Goal: Information Seeking & Learning: Check status

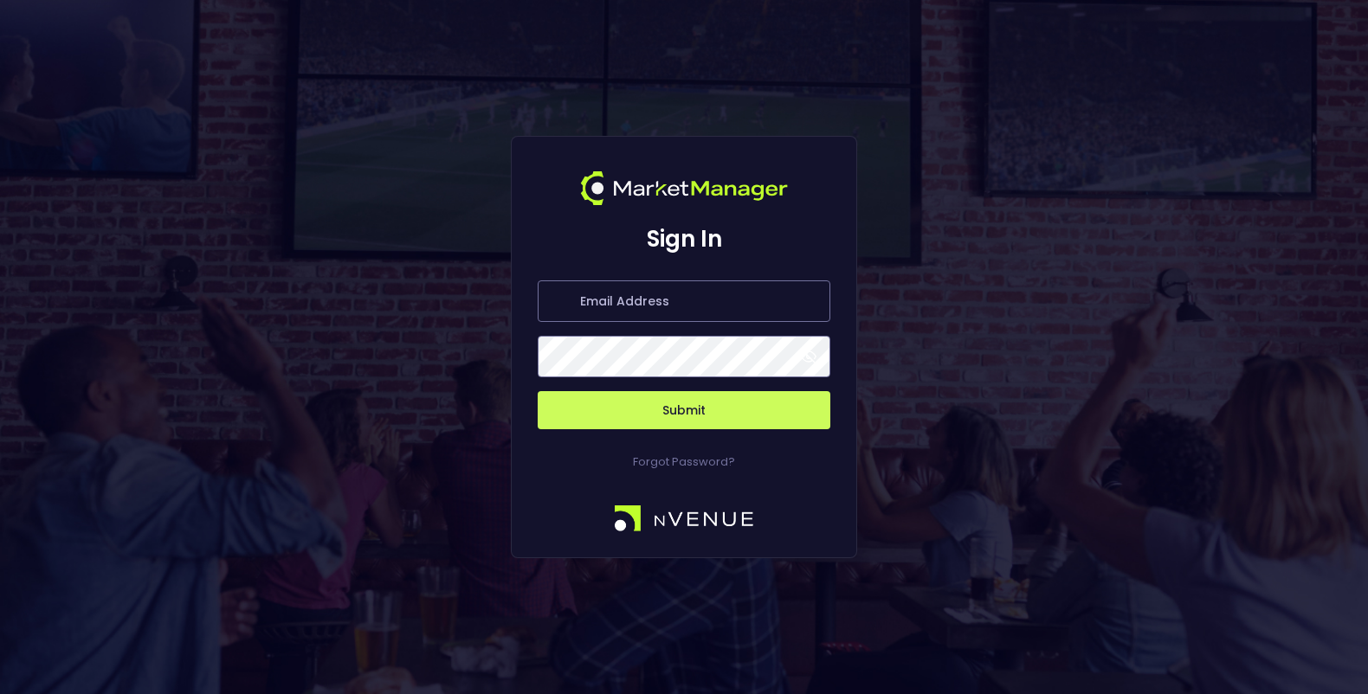
type input "[PERSON_NAME][EMAIL_ADDRESS][DOMAIN_NAME]"
click at [677, 422] on button "Submit" at bounding box center [684, 410] width 293 height 38
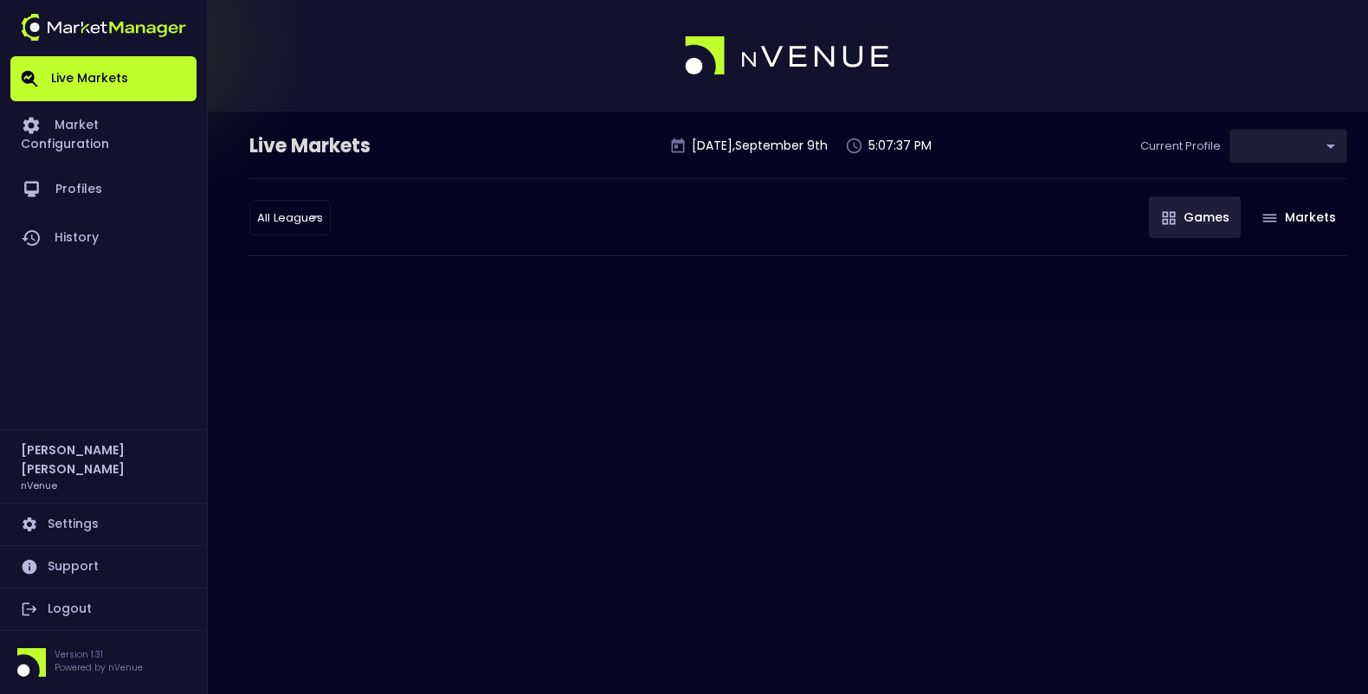
type input "0d810fa5-e353-4d9c-b11d-31f095cae871"
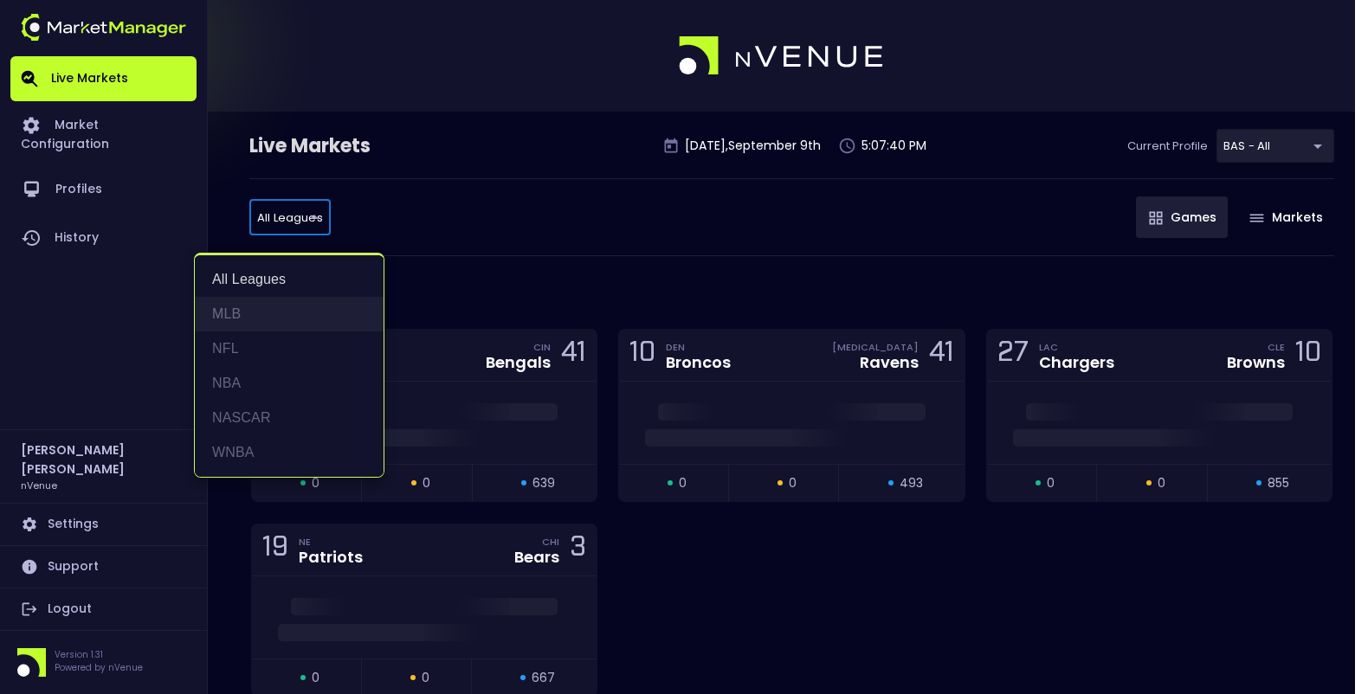
click at [252, 306] on li "MLB" at bounding box center [289, 314] width 189 height 35
type input "MLB"
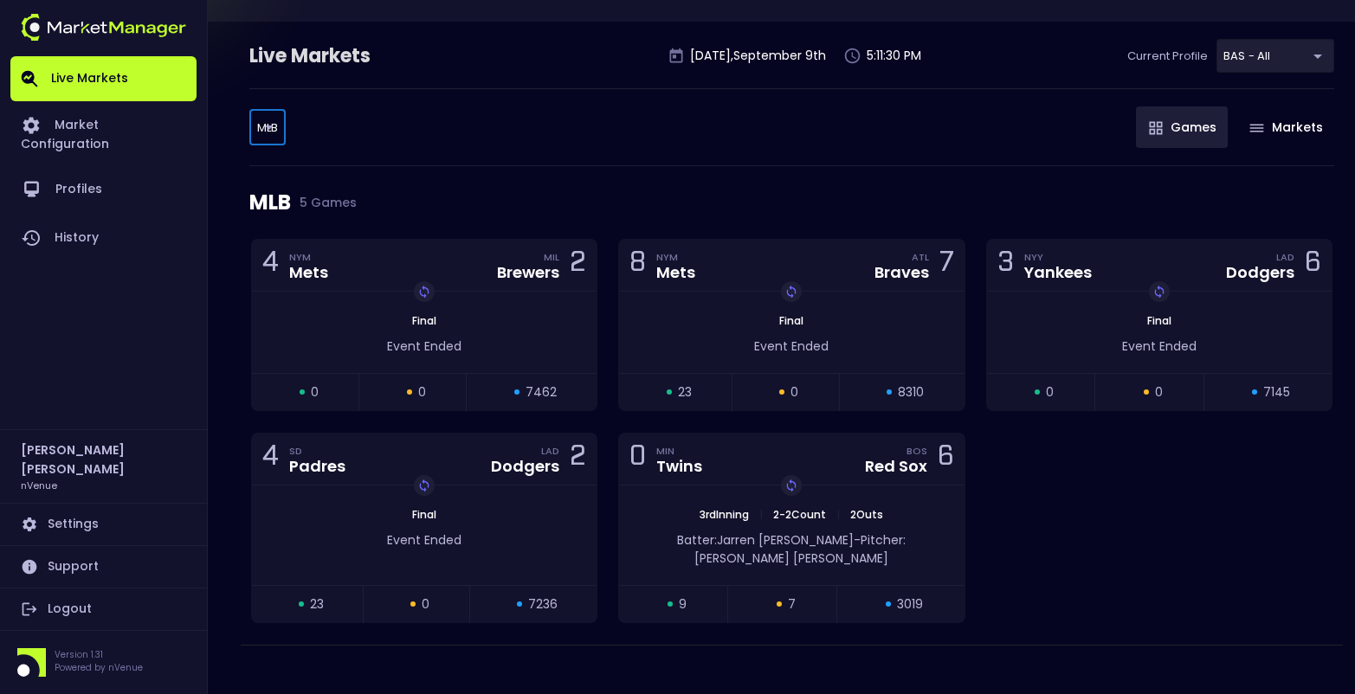
scroll to position [88, 0]
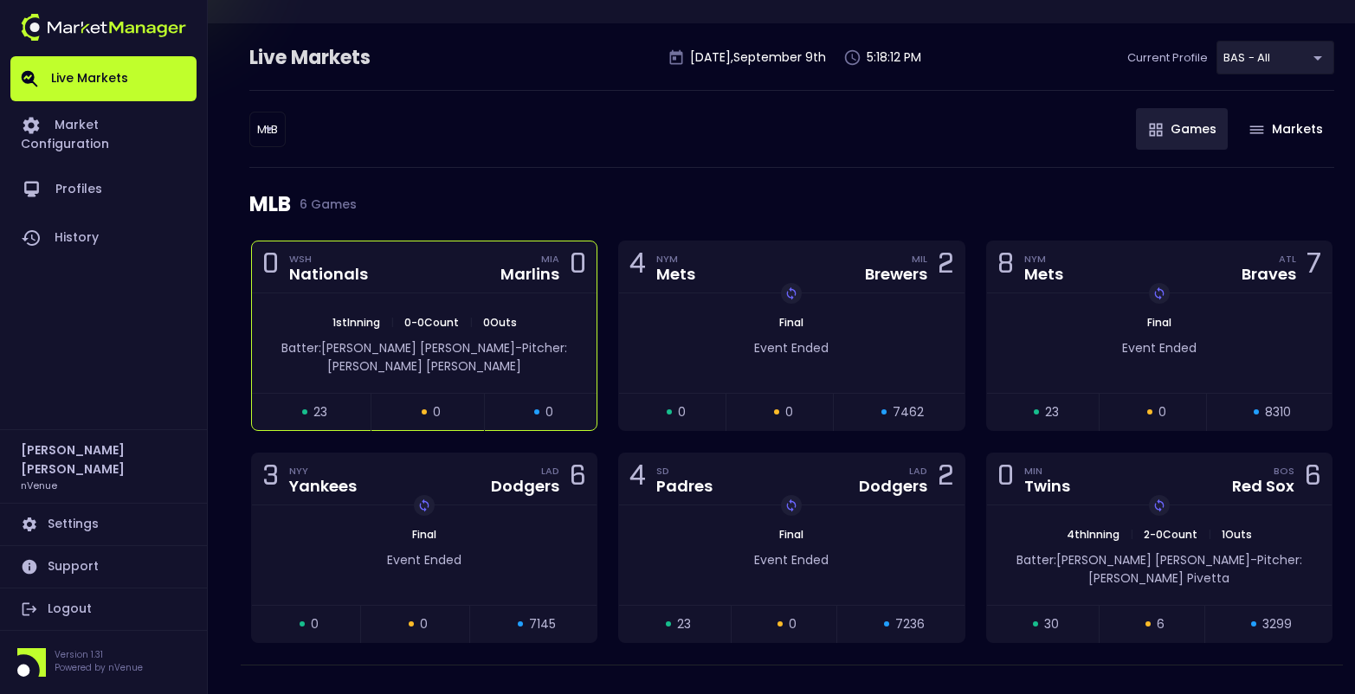
click at [439, 287] on div "0 WSH Nationals MIA Marlins 0" at bounding box center [424, 268] width 345 height 52
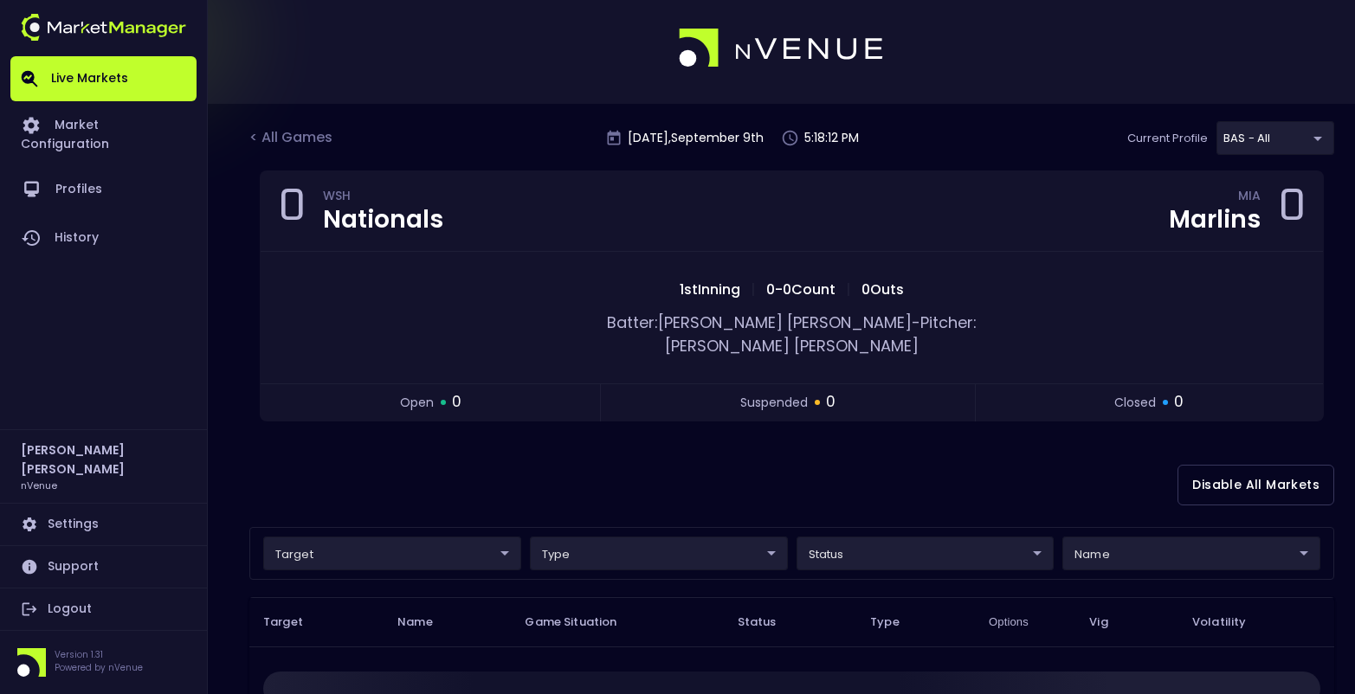
scroll to position [0, 0]
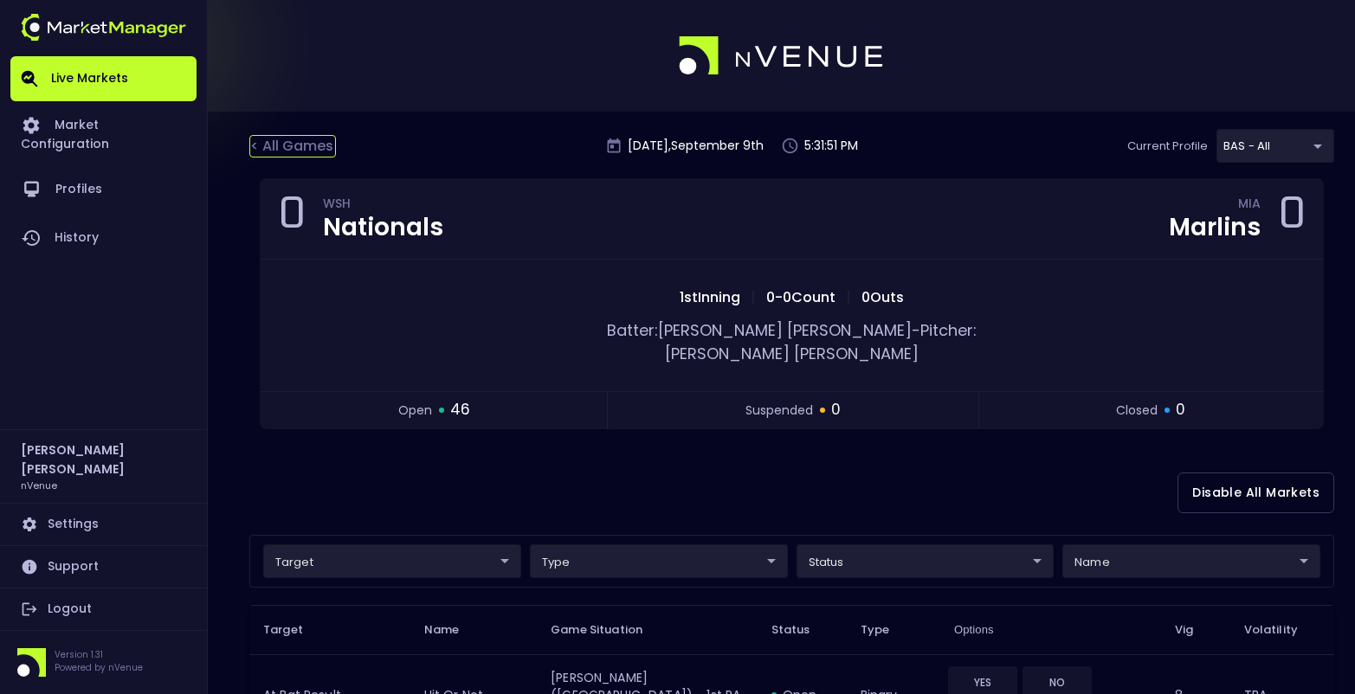
click at [264, 148] on div "< All Games" at bounding box center [292, 146] width 87 height 23
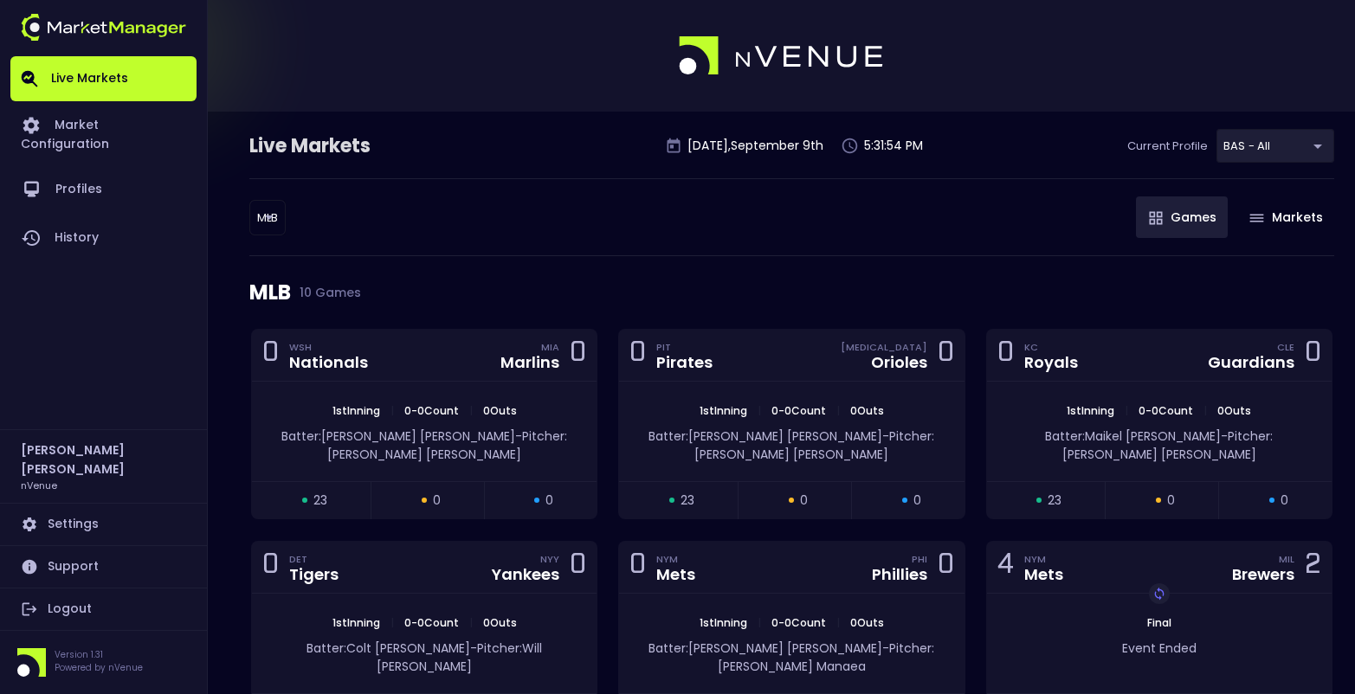
click at [257, 220] on body "Live Markets Market Configuration Profiles History [PERSON_NAME] nVenue Setting…" at bounding box center [677, 612] width 1355 height 1225
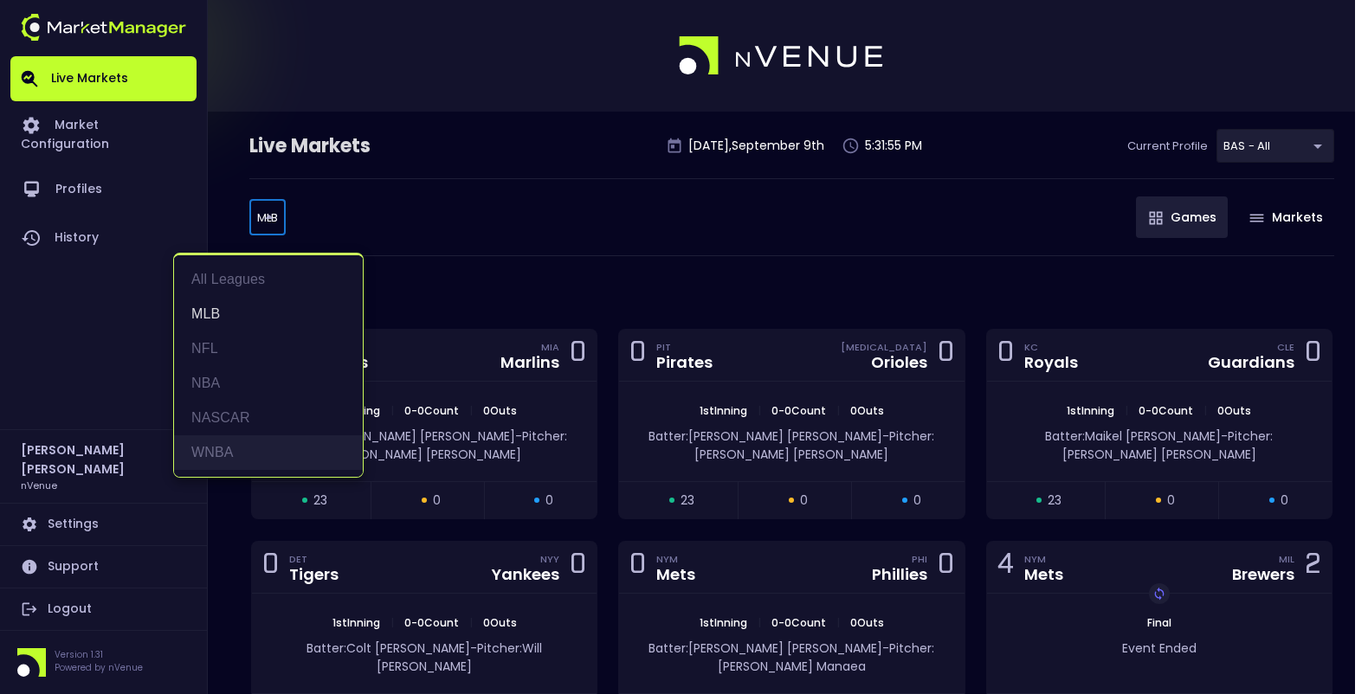
click at [207, 449] on li "WNBA" at bounding box center [268, 453] width 189 height 35
type input "WNBA"
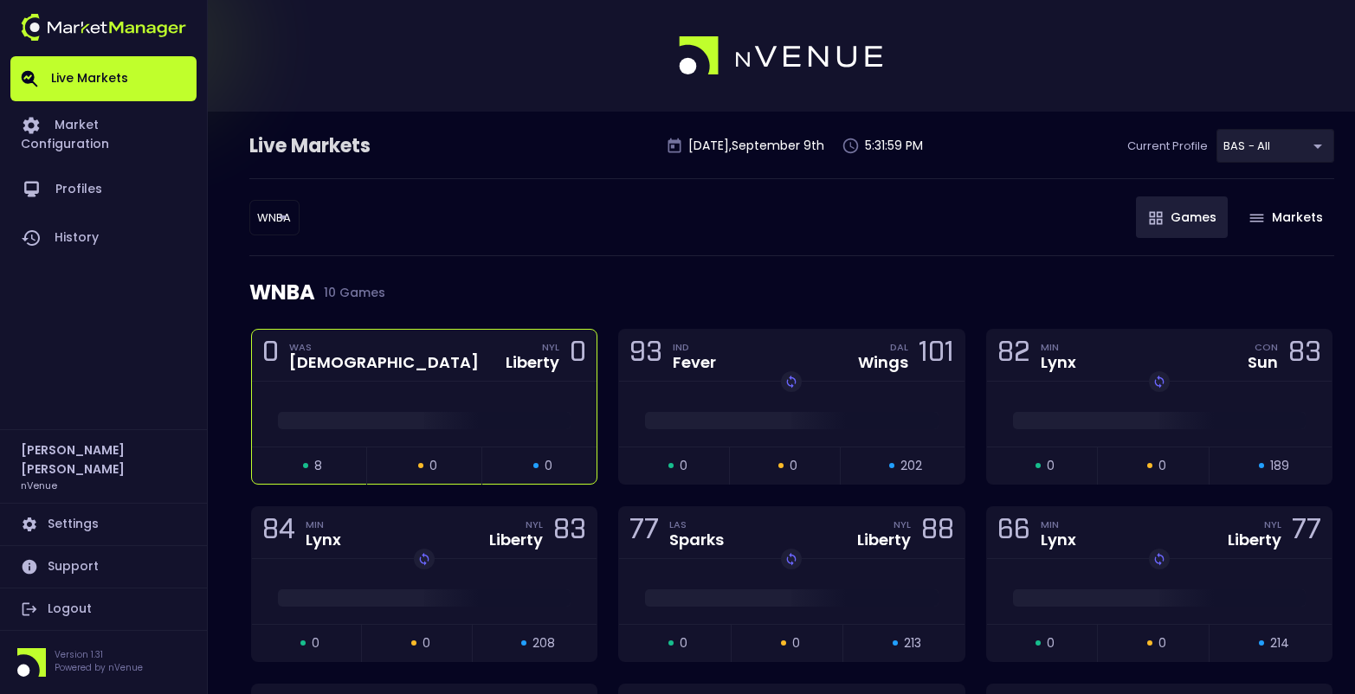
click at [460, 382] on div at bounding box center [424, 414] width 345 height 65
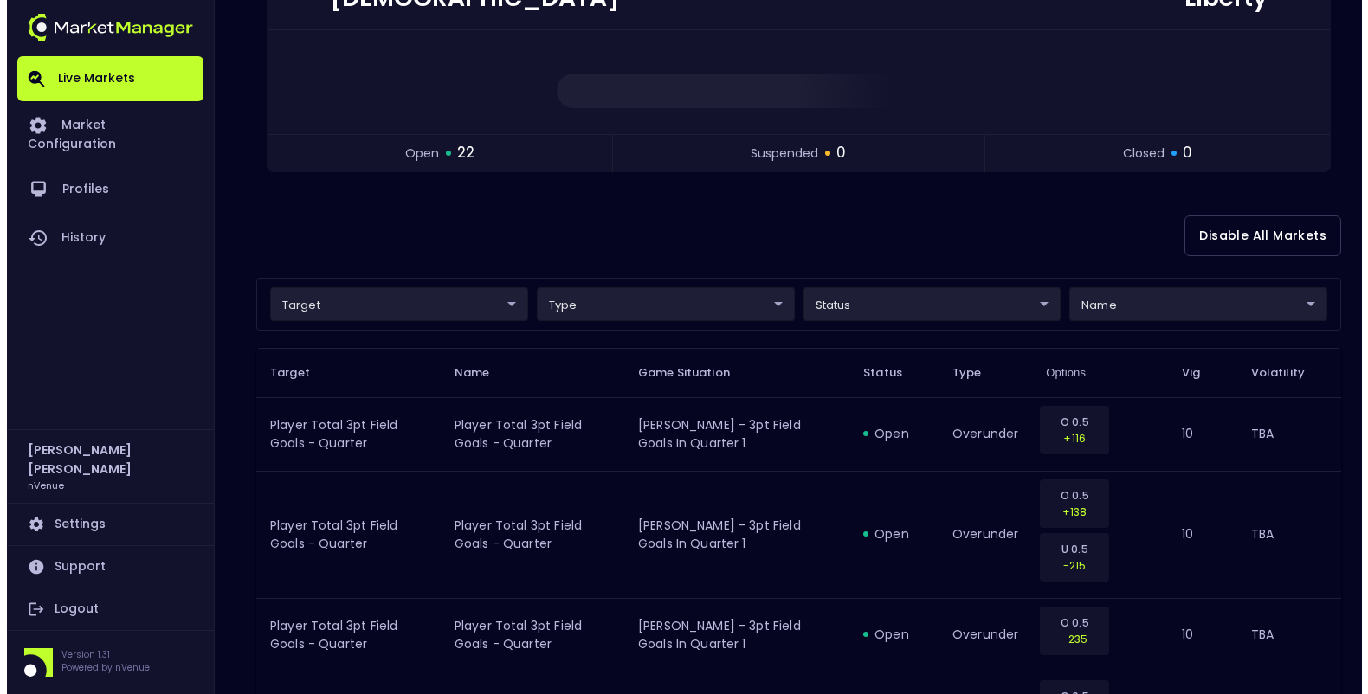
scroll to position [260, 0]
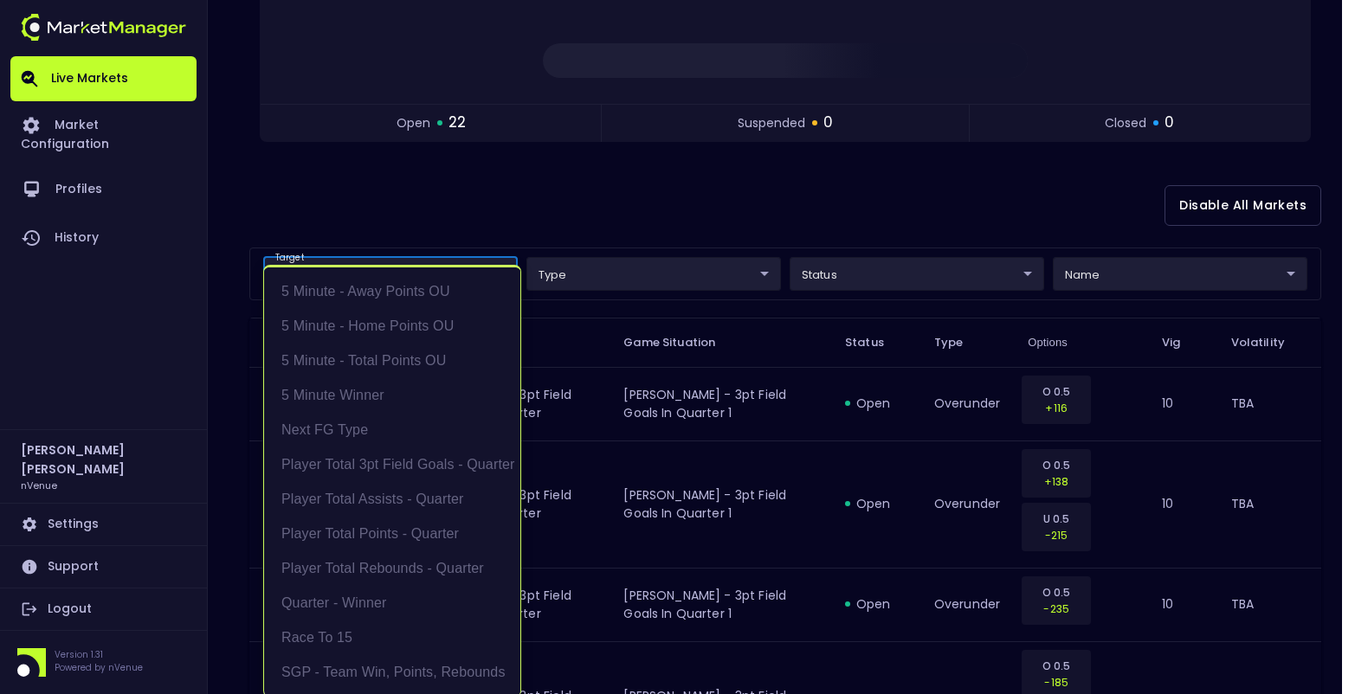
click at [570, 203] on div at bounding box center [684, 347] width 1368 height 694
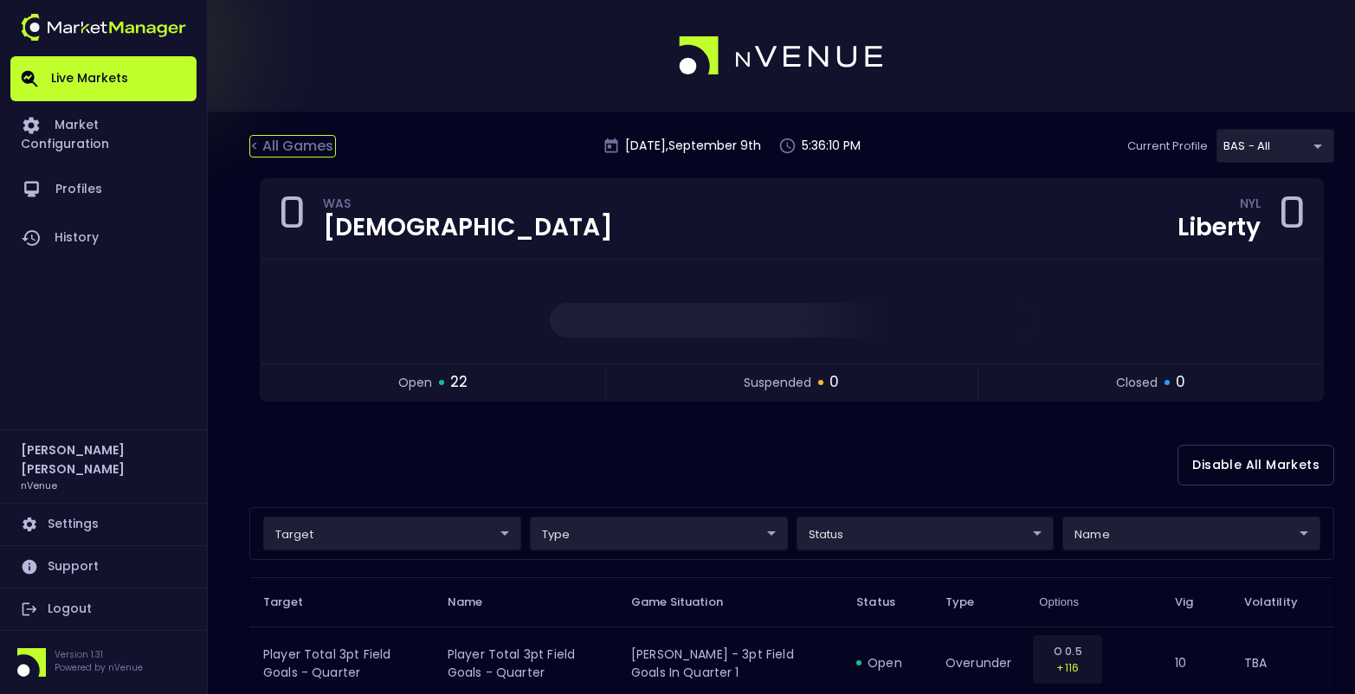
click at [307, 139] on div "< All Games" at bounding box center [292, 146] width 87 height 23
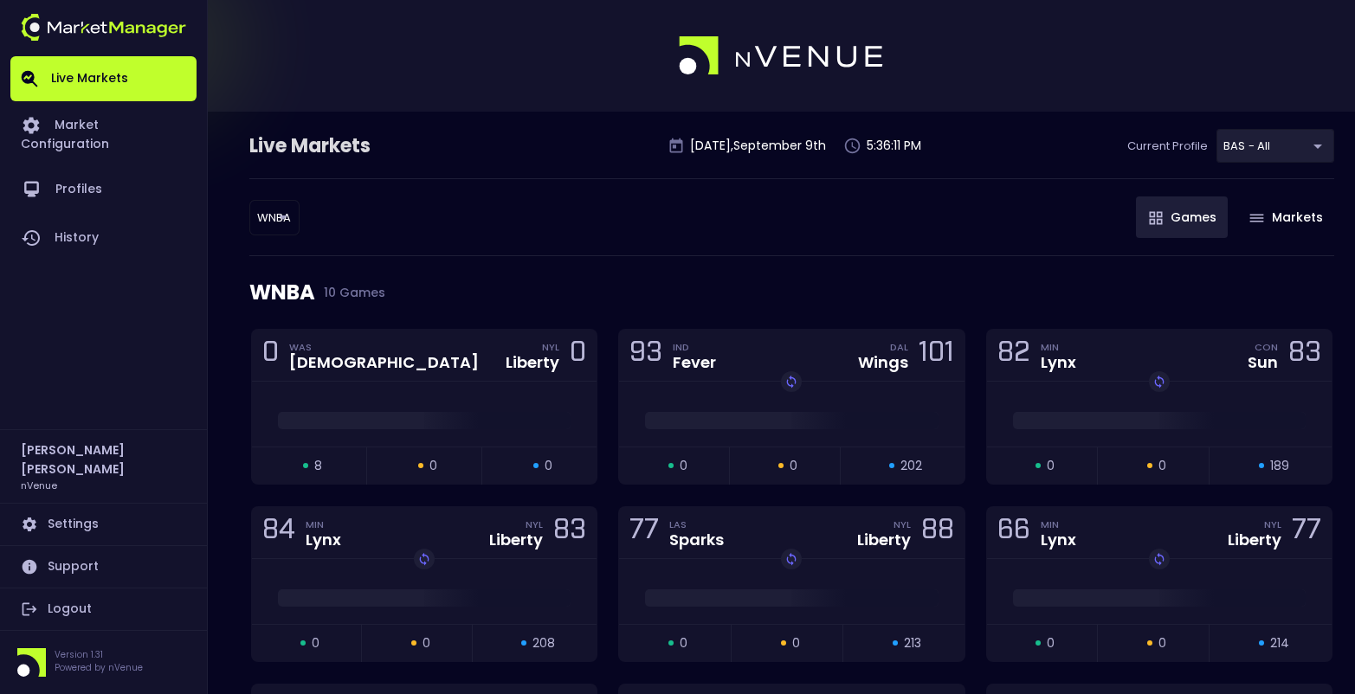
click at [278, 222] on body "Live Markets Market Configuration Profiles History [PERSON_NAME] nVenue Setting…" at bounding box center [677, 552] width 1355 height 1105
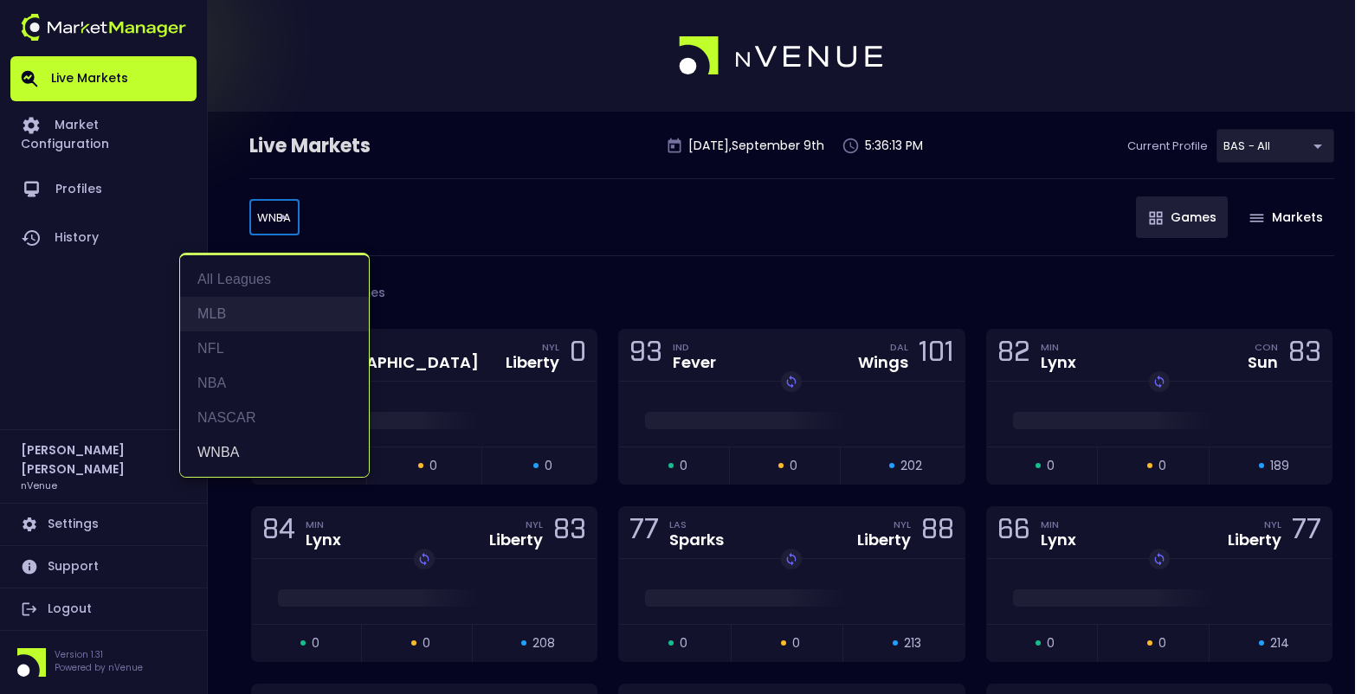
click at [246, 305] on li "MLB" at bounding box center [274, 314] width 189 height 35
type input "MLB"
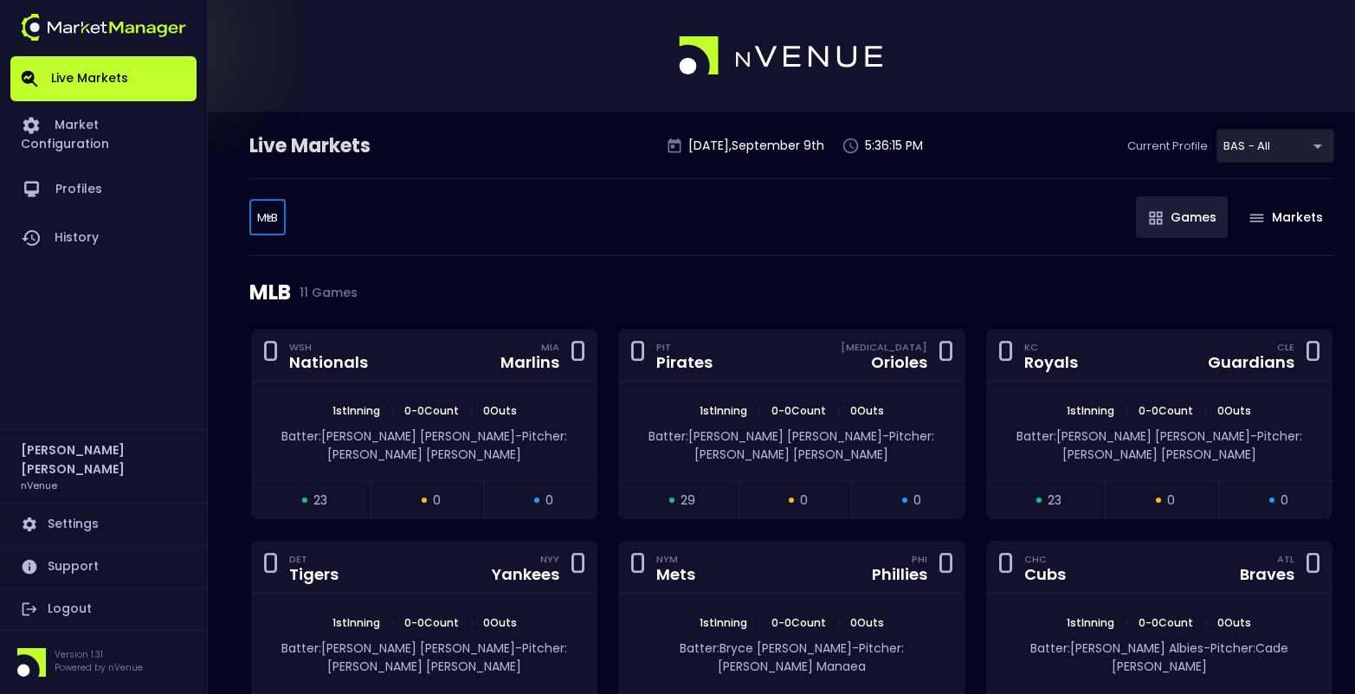
click at [559, 266] on div "MLB 11 Games" at bounding box center [791, 292] width 1085 height 73
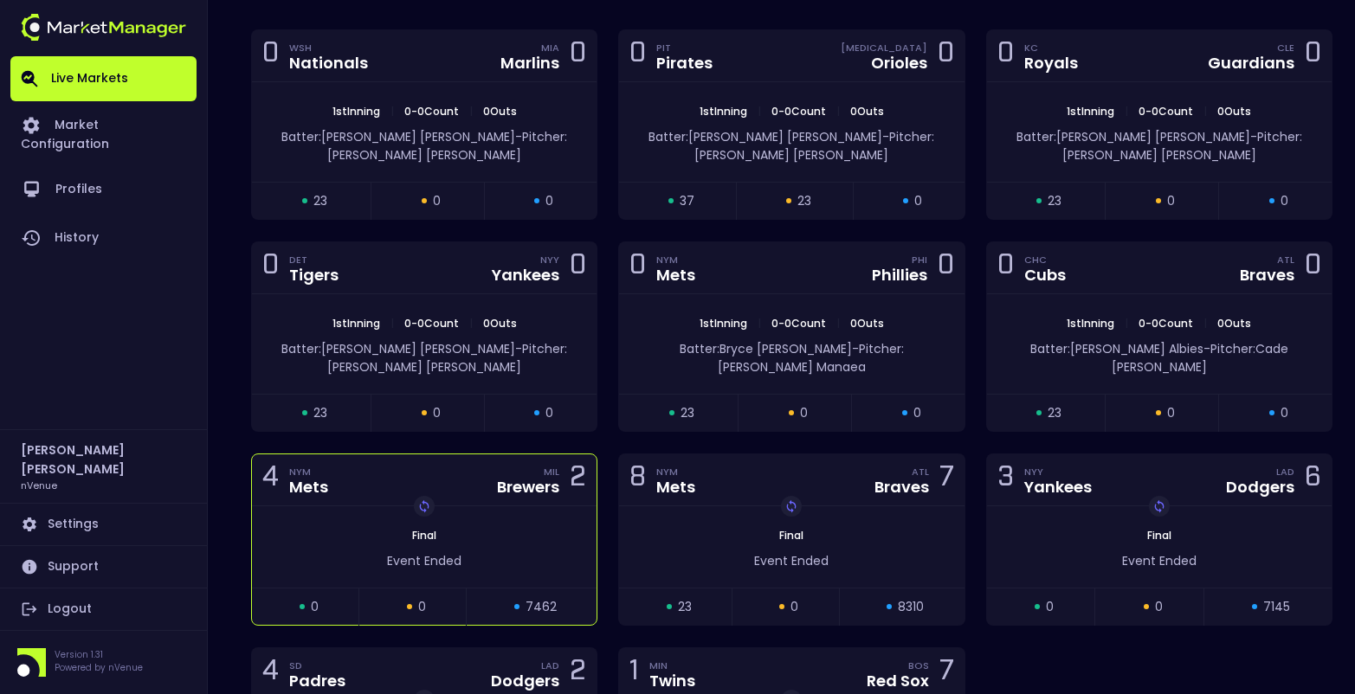
scroll to position [303, 0]
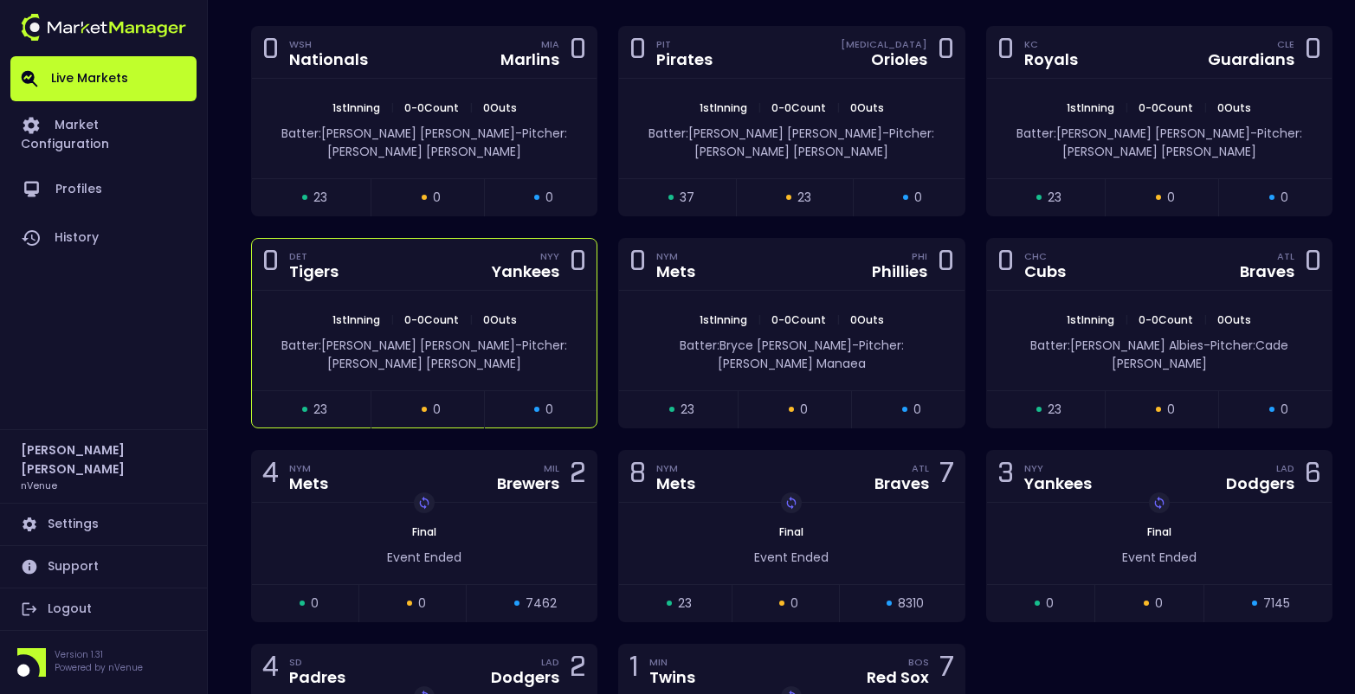
click at [413, 251] on div "0 DET Tigers NYY Yankees 0" at bounding box center [424, 265] width 345 height 52
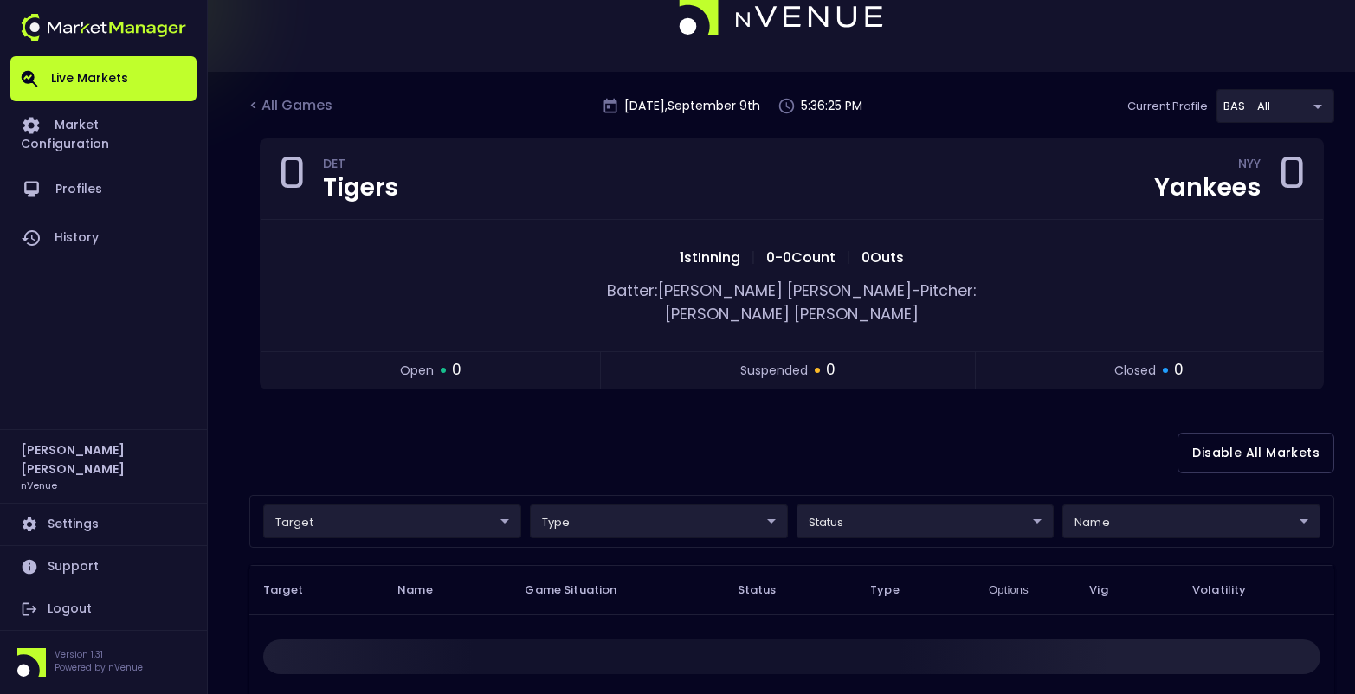
scroll to position [0, 0]
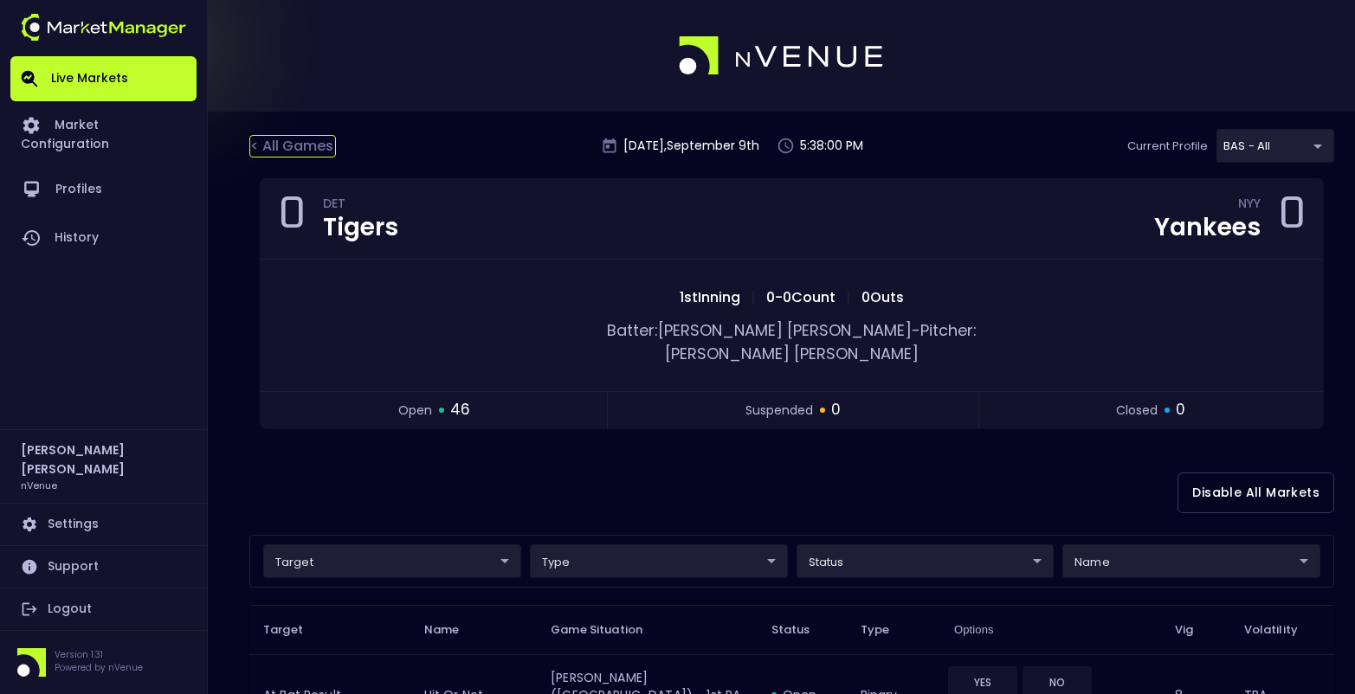
click at [268, 147] on div "< All Games" at bounding box center [292, 146] width 87 height 23
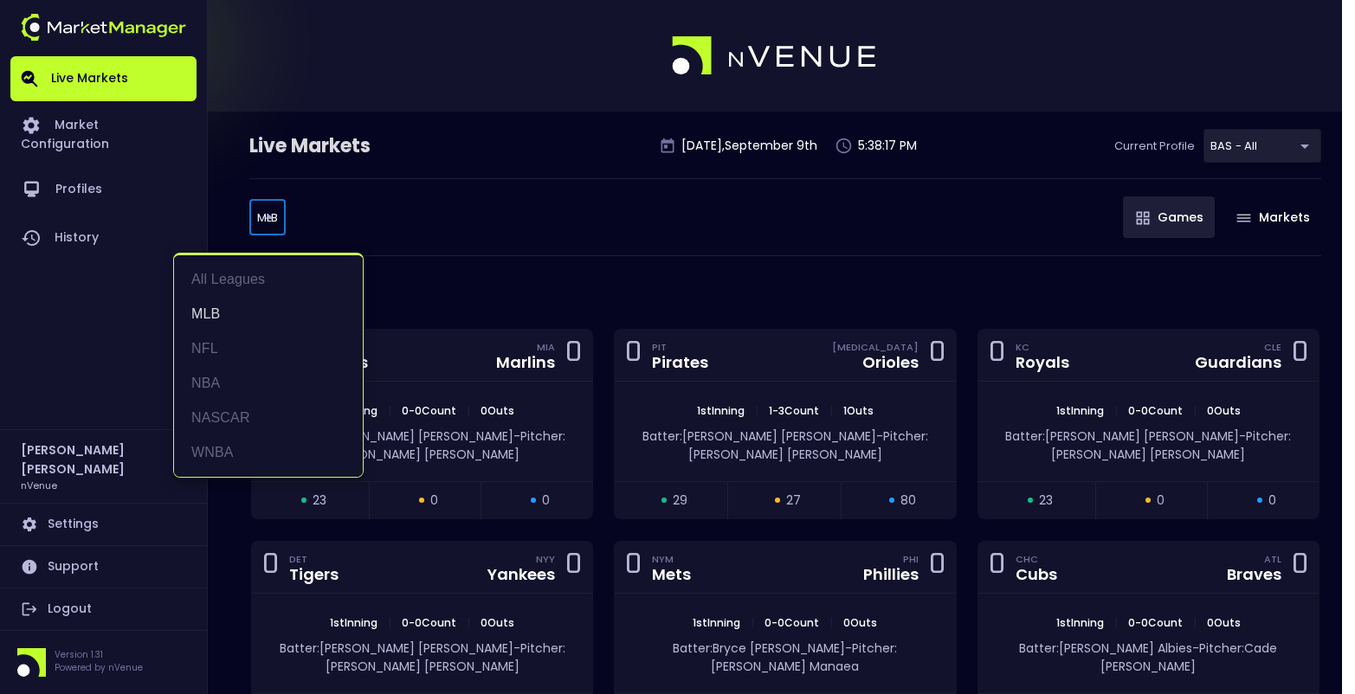
click at [276, 217] on body "Live Markets Market Configuration Profiles History [PERSON_NAME] nVenue Setting…" at bounding box center [677, 612] width 1355 height 1225
click at [257, 278] on li "All Leagues" at bounding box center [268, 279] width 189 height 35
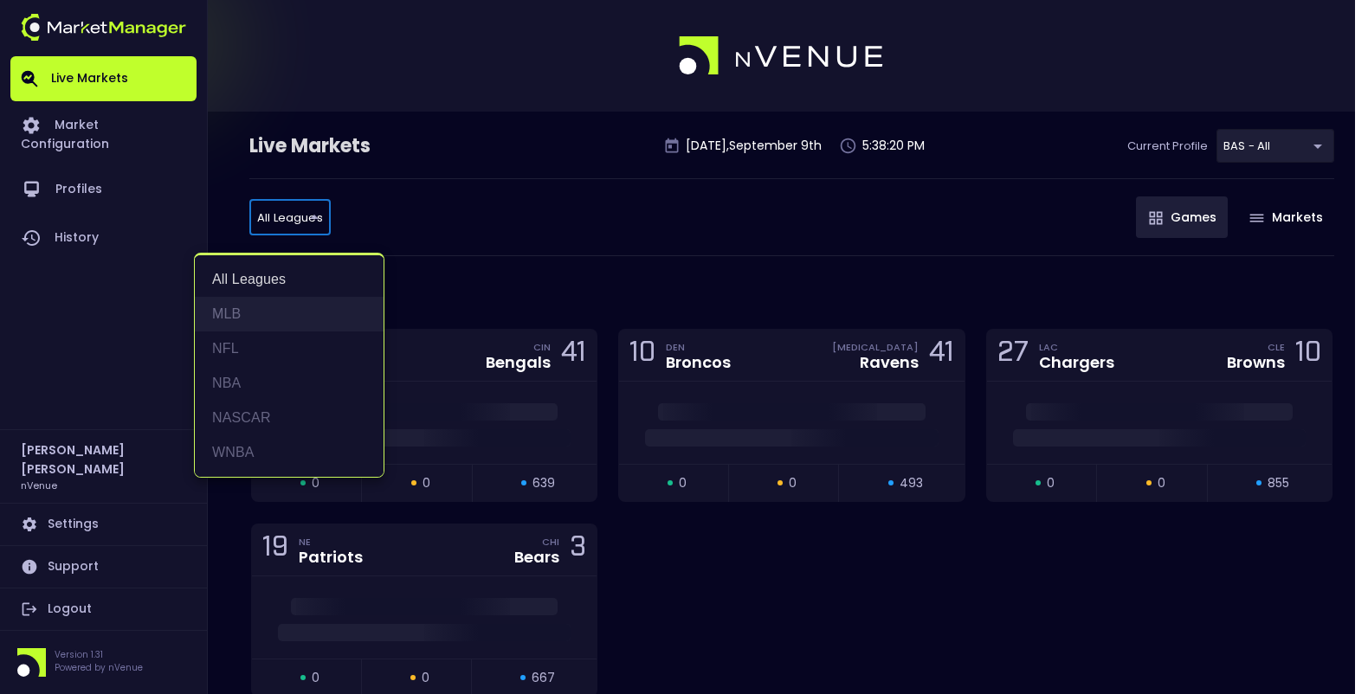
click at [244, 314] on li "MLB" at bounding box center [289, 314] width 189 height 35
type input "MLB"
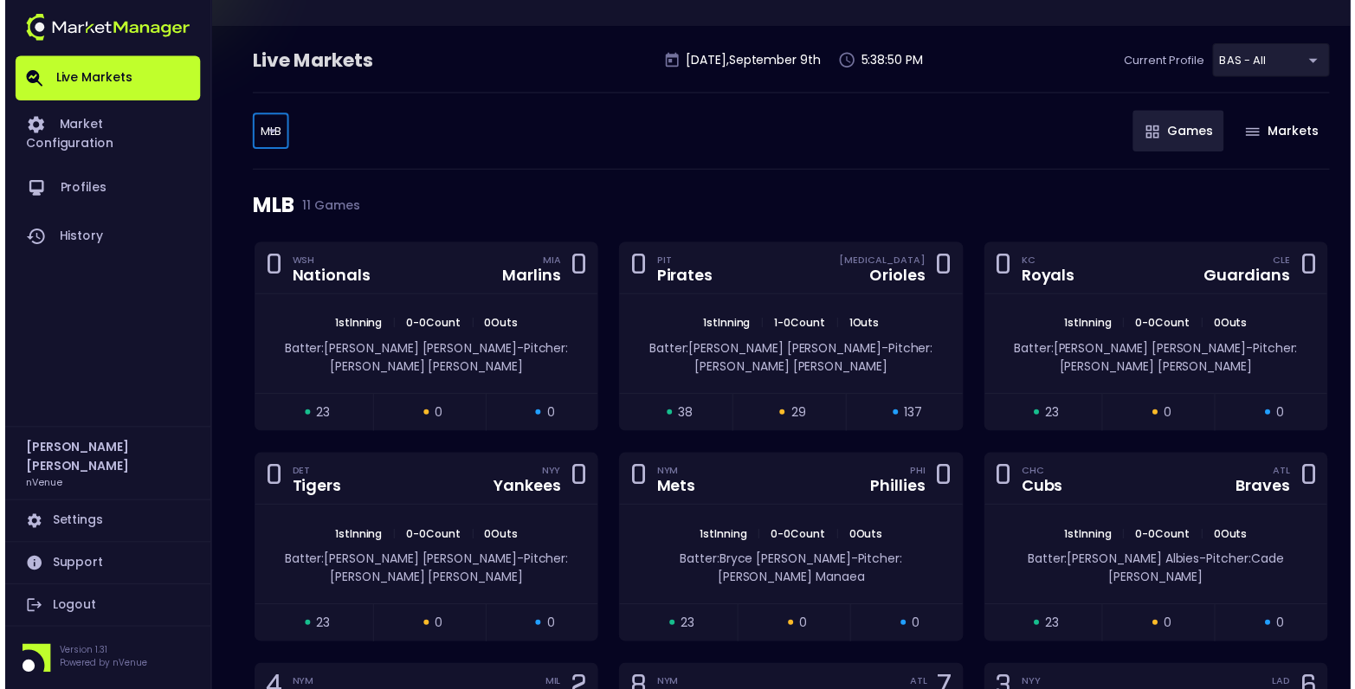
scroll to position [43, 0]
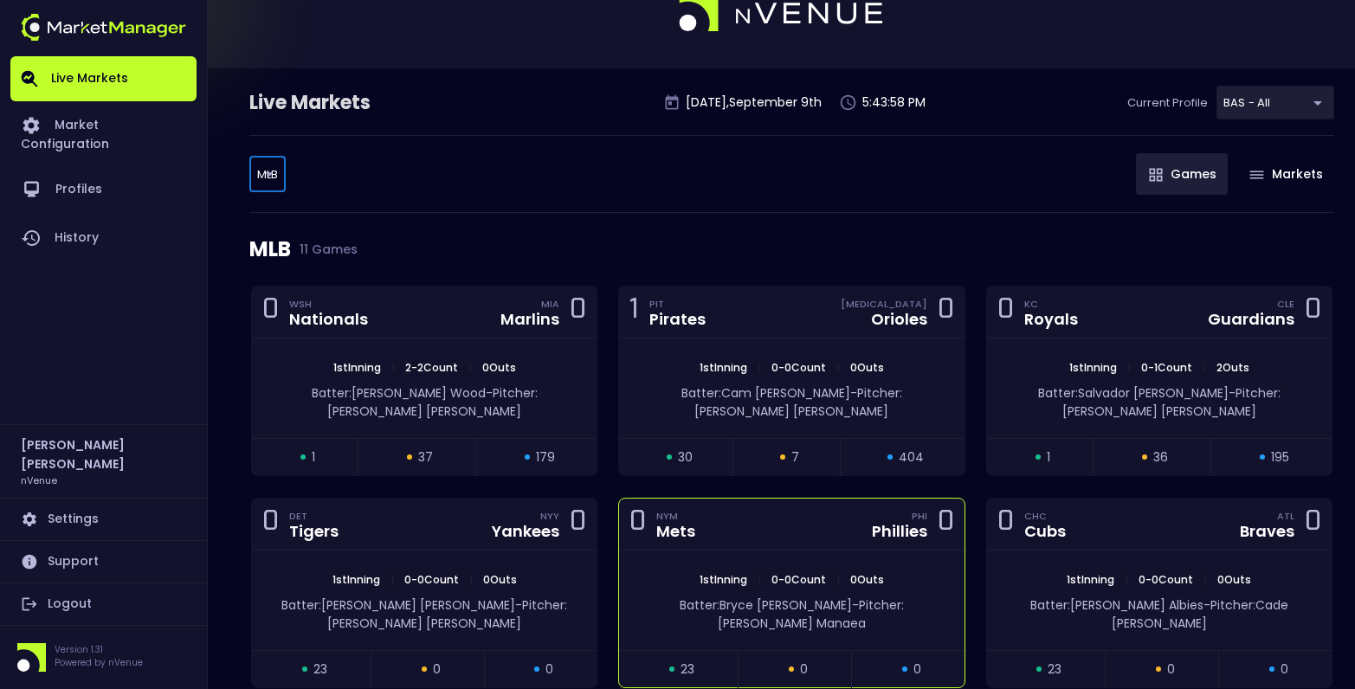
click at [812, 499] on div "0 NYM Mets PHI Phillies 0" at bounding box center [791, 525] width 345 height 52
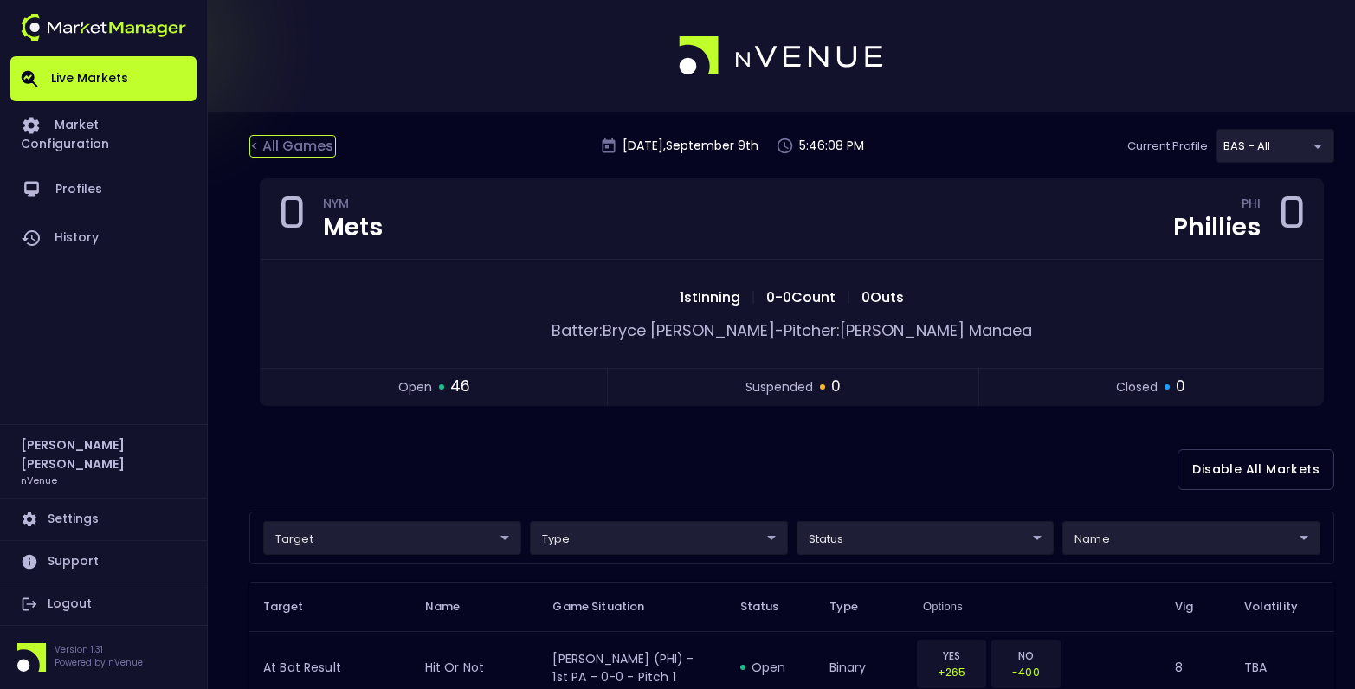
click at [287, 140] on div "< All Games" at bounding box center [292, 146] width 87 height 23
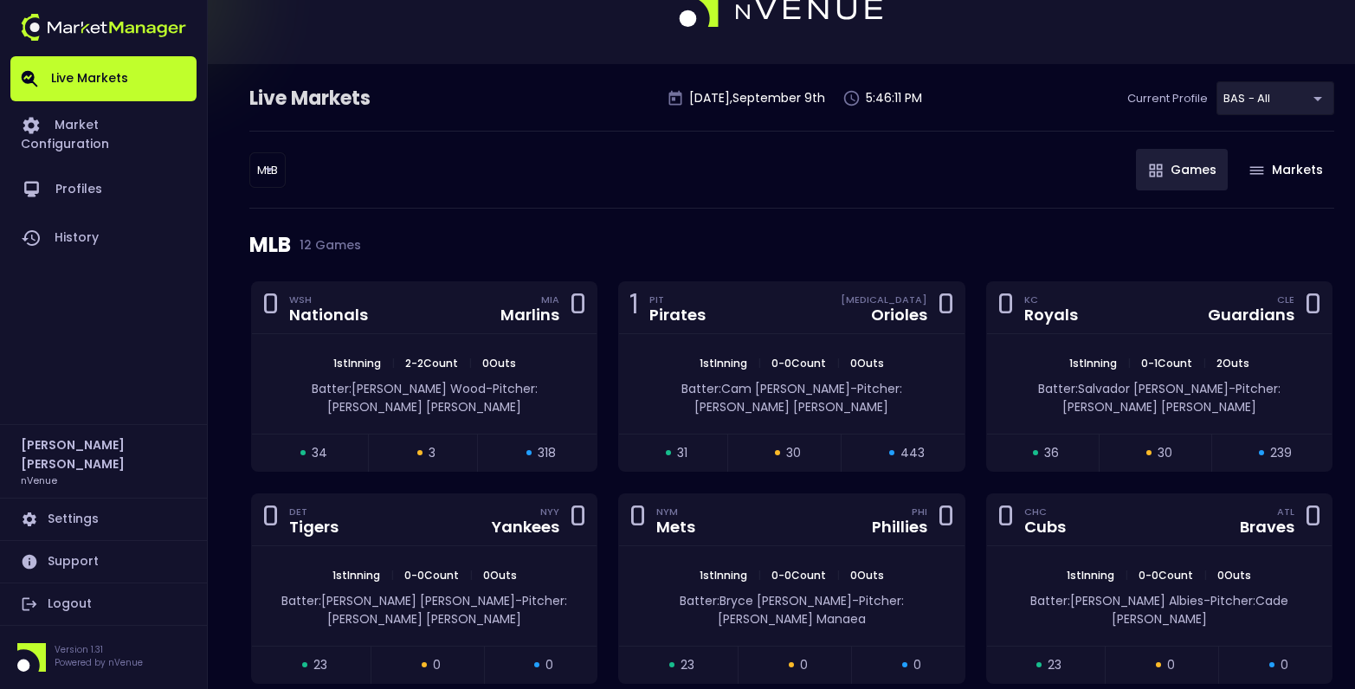
scroll to position [87, 0]
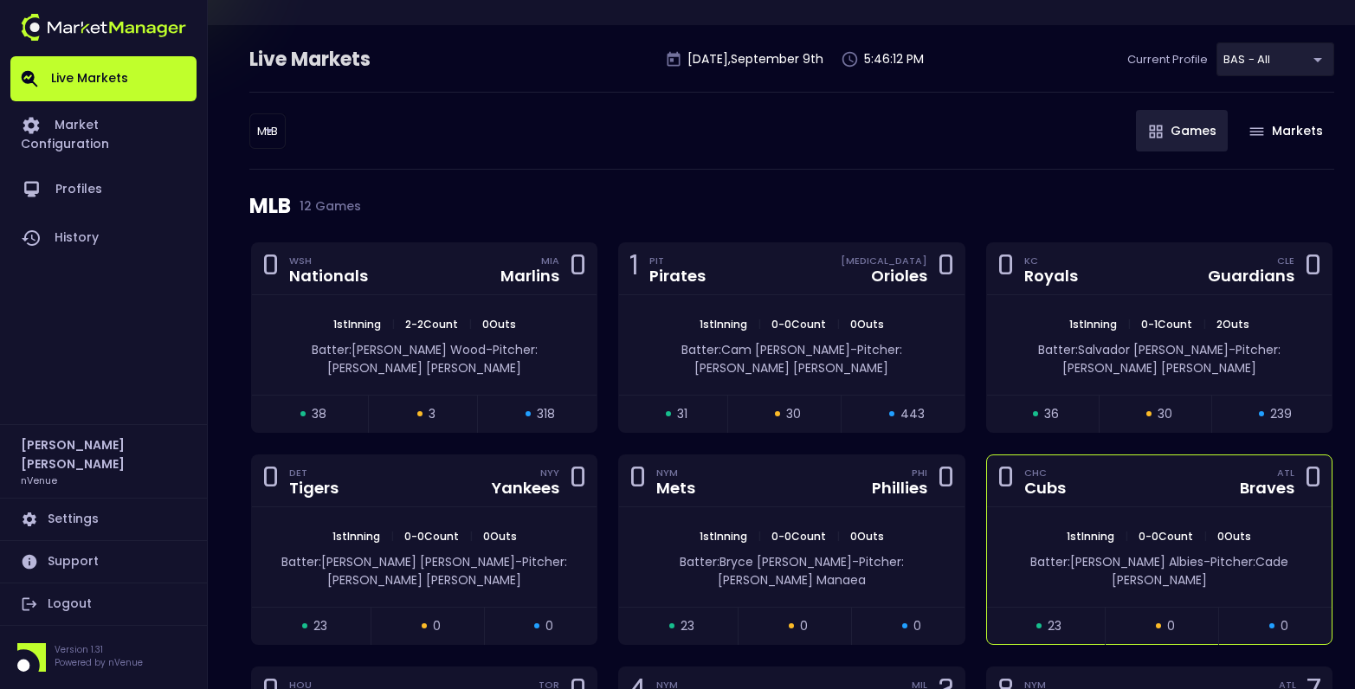
click at [1148, 475] on div "0 CHC Cubs ATL Braves 0" at bounding box center [1159, 481] width 345 height 52
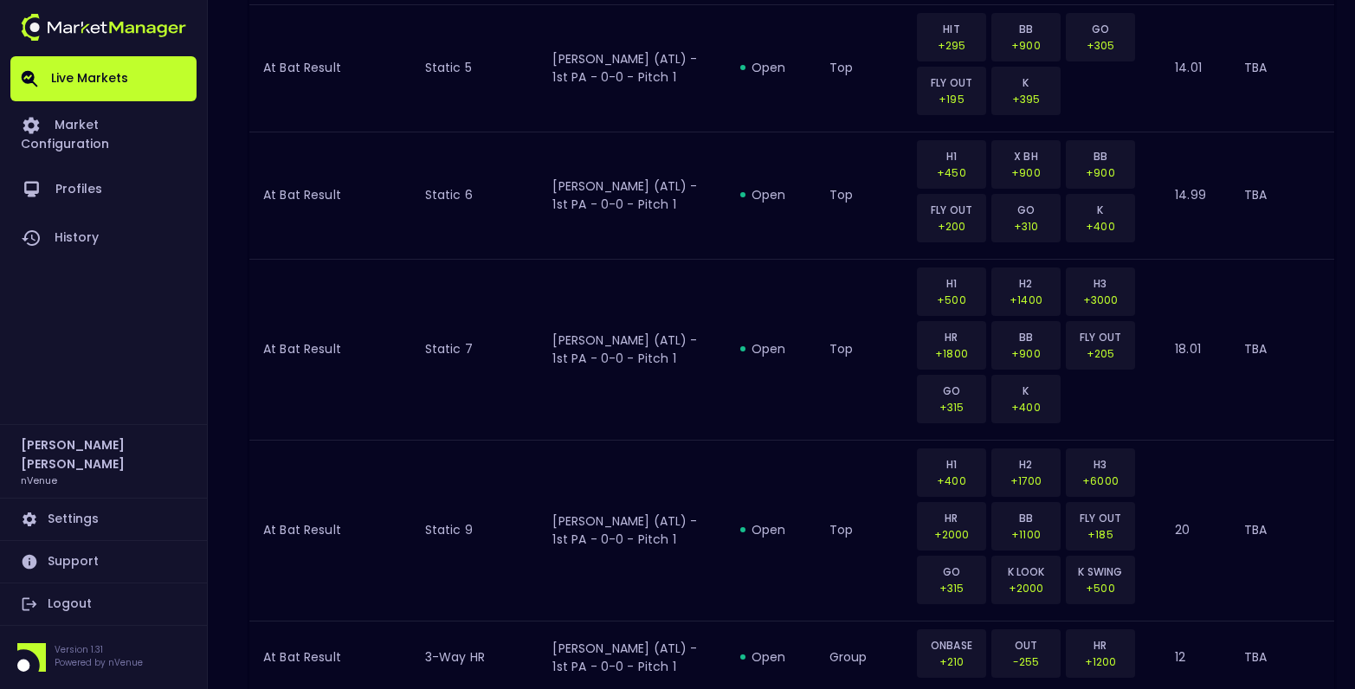
scroll to position [2145, 0]
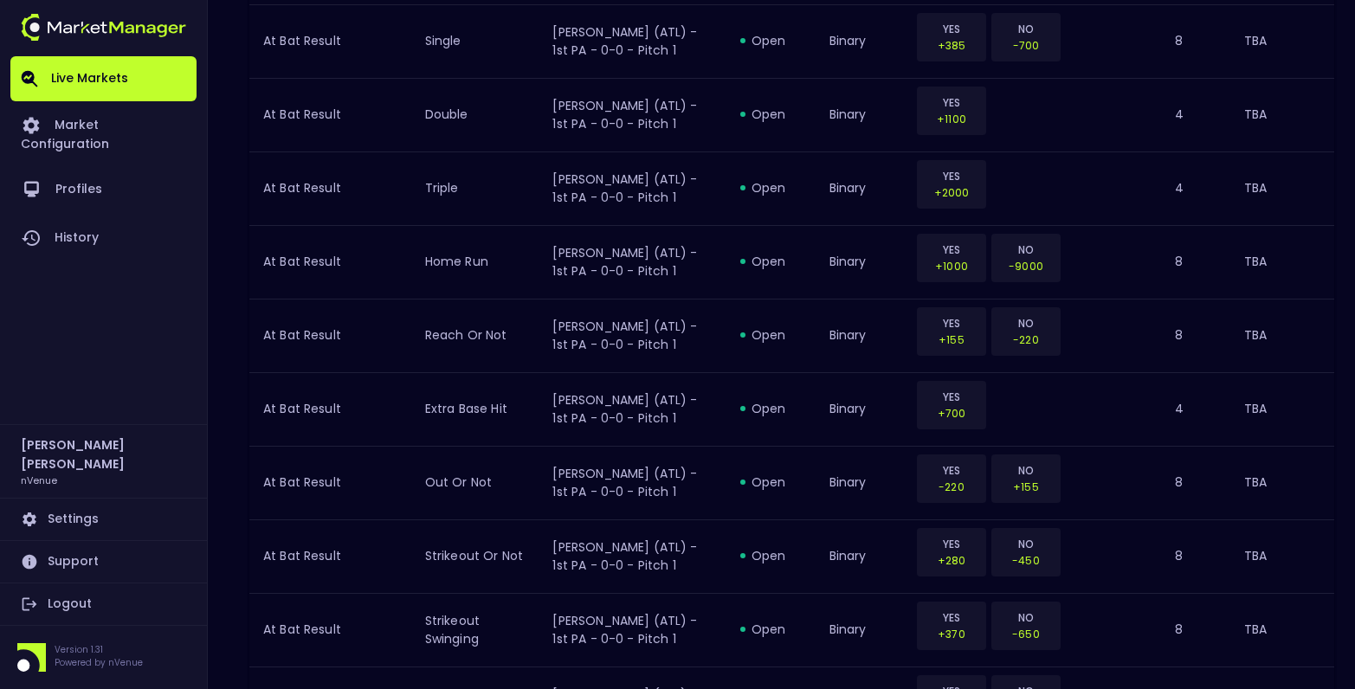
scroll to position [0, 0]
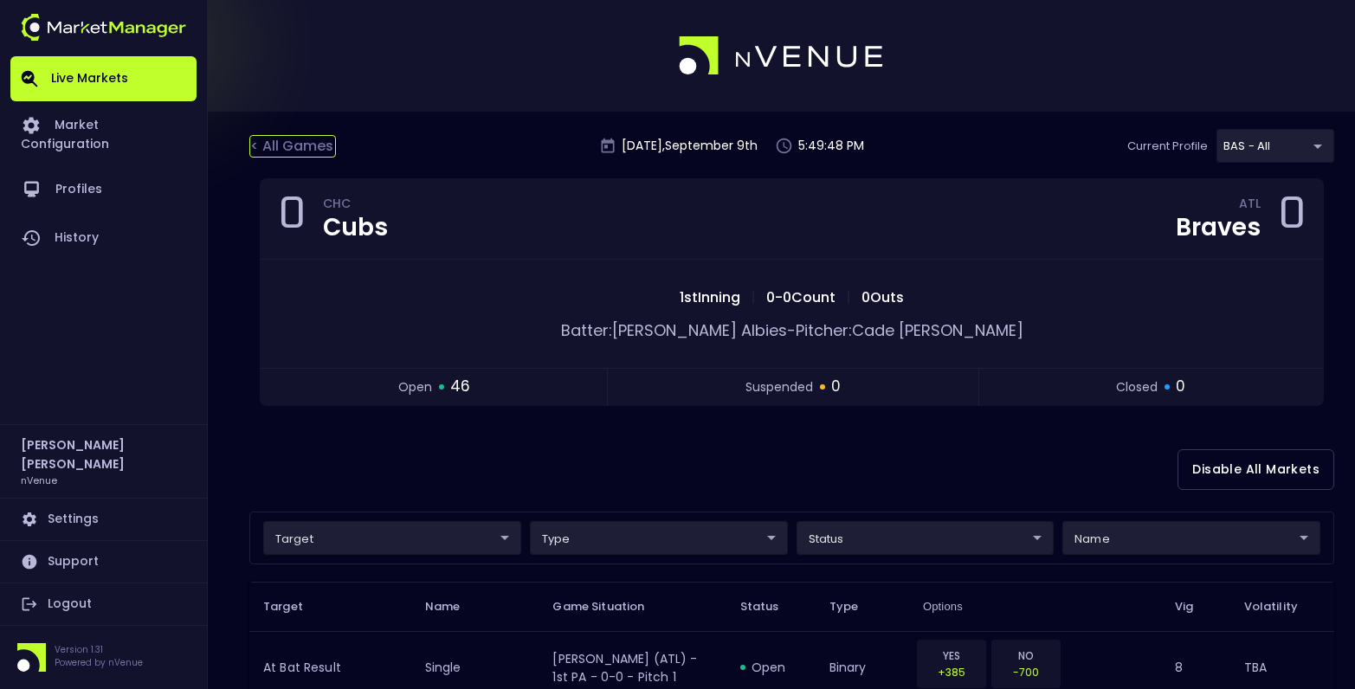
click at [319, 136] on div "< All Games" at bounding box center [292, 146] width 87 height 23
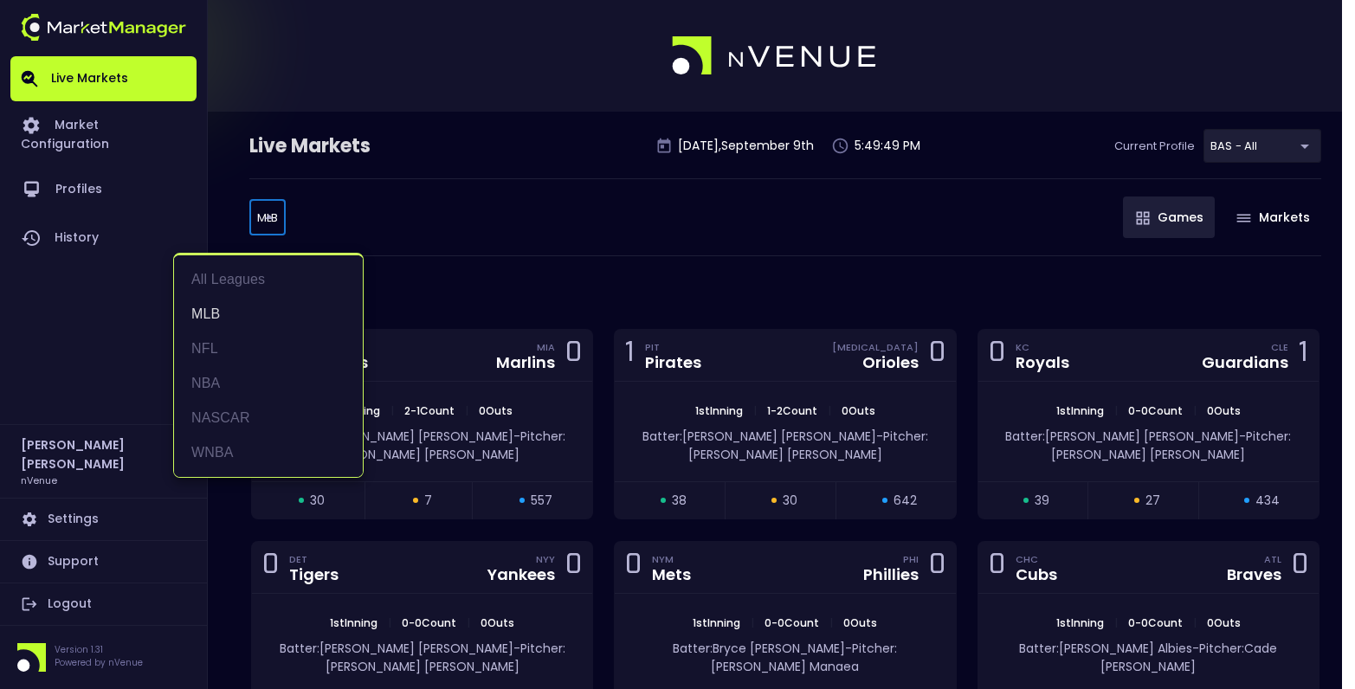
click at [276, 210] on body "Live Markets Market Configuration Profiles History [PERSON_NAME] nVenue Setting…" at bounding box center [677, 621] width 1355 height 1243
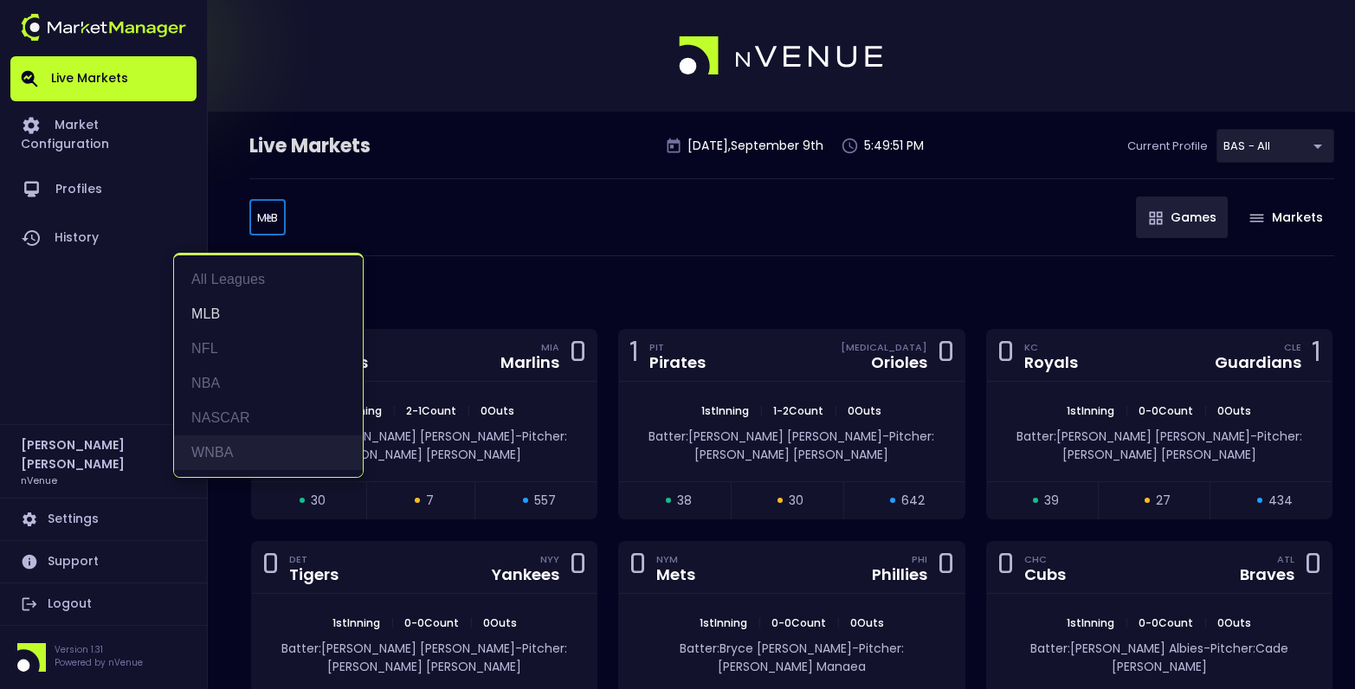
click at [215, 445] on li "WNBA" at bounding box center [268, 453] width 189 height 35
type input "WNBA"
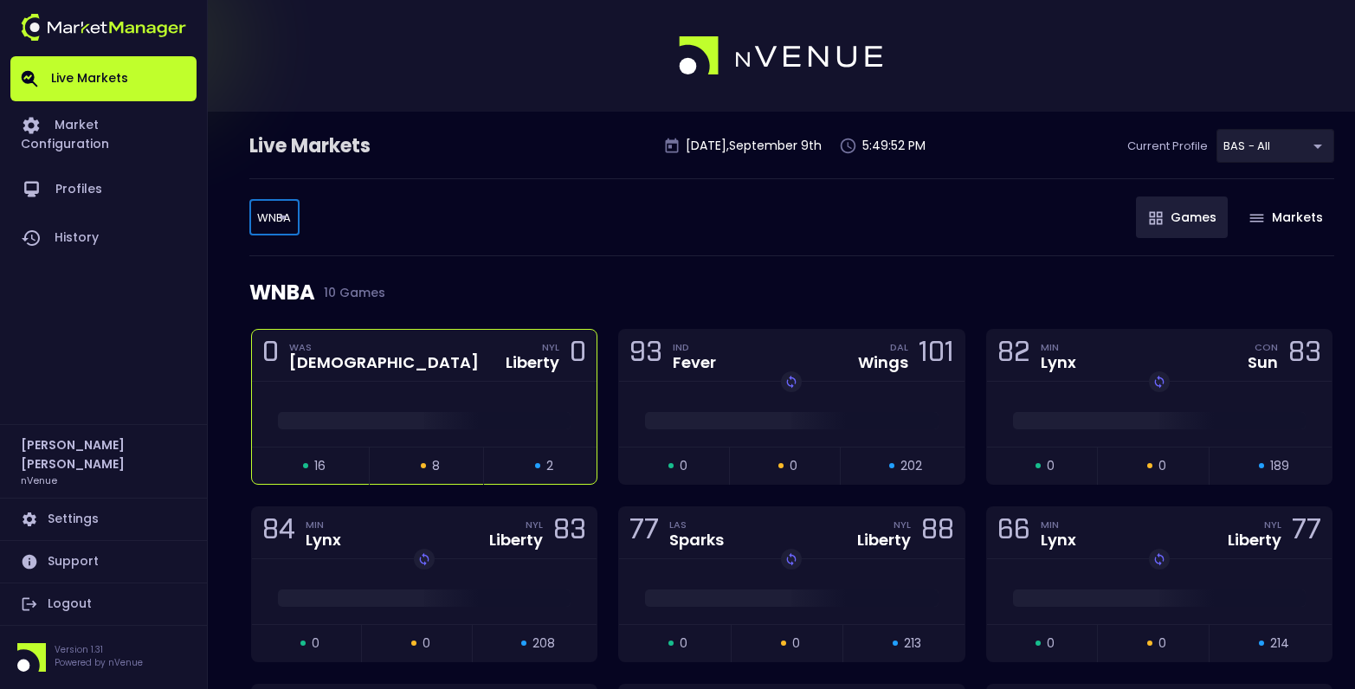
click at [389, 377] on div "0 WAS Mystics NYL Liberty 0" at bounding box center [424, 356] width 345 height 52
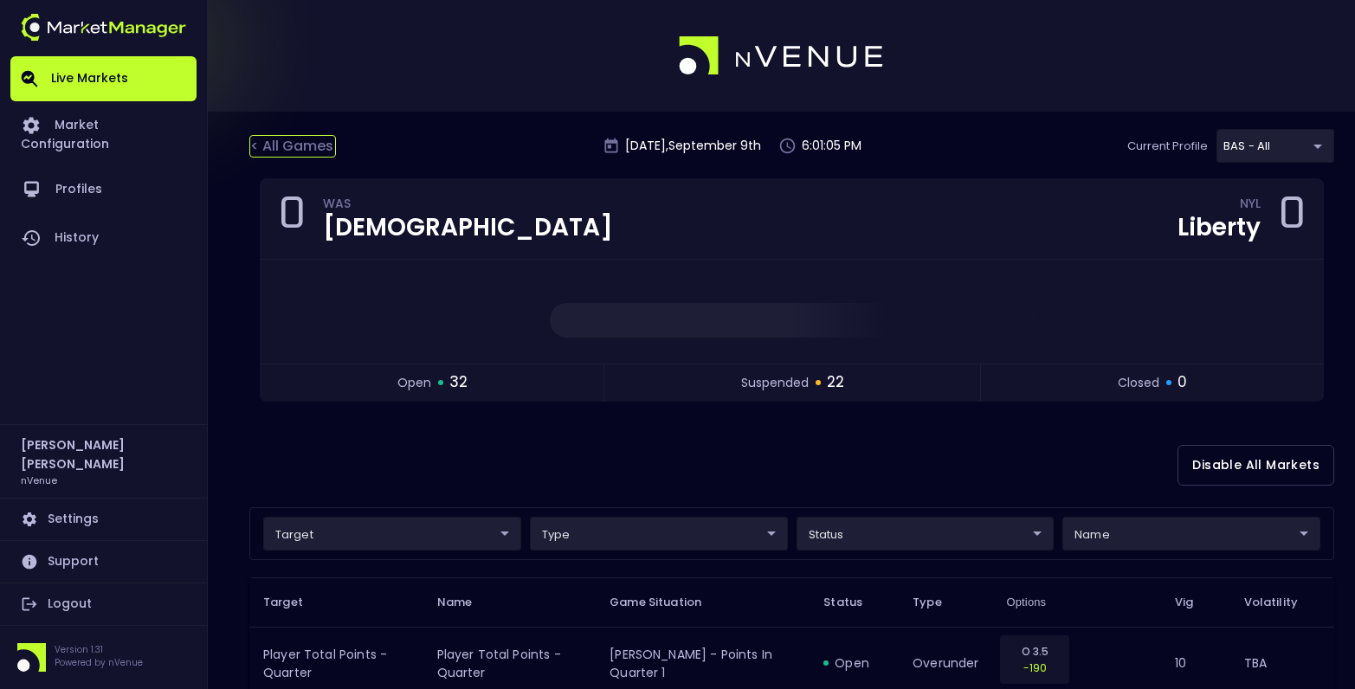
click at [293, 151] on div "< All Games" at bounding box center [292, 146] width 87 height 23
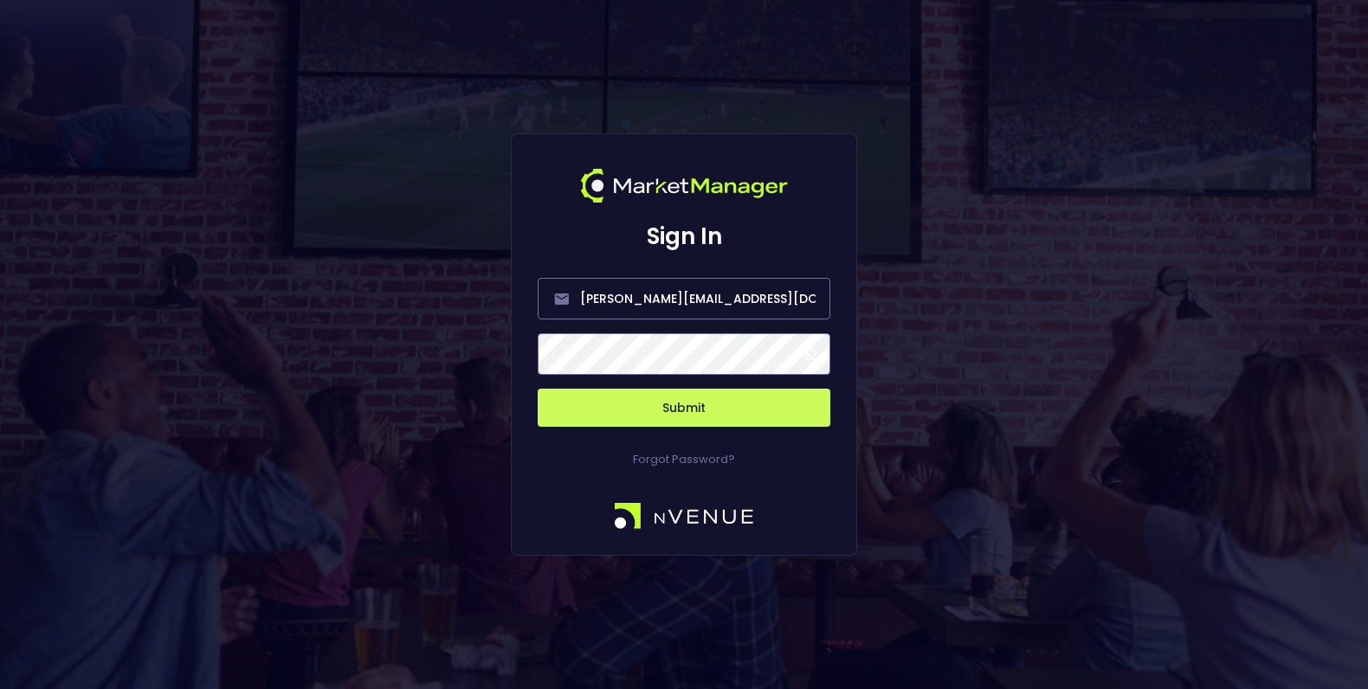
click at [623, 415] on button "Submit" at bounding box center [684, 408] width 293 height 38
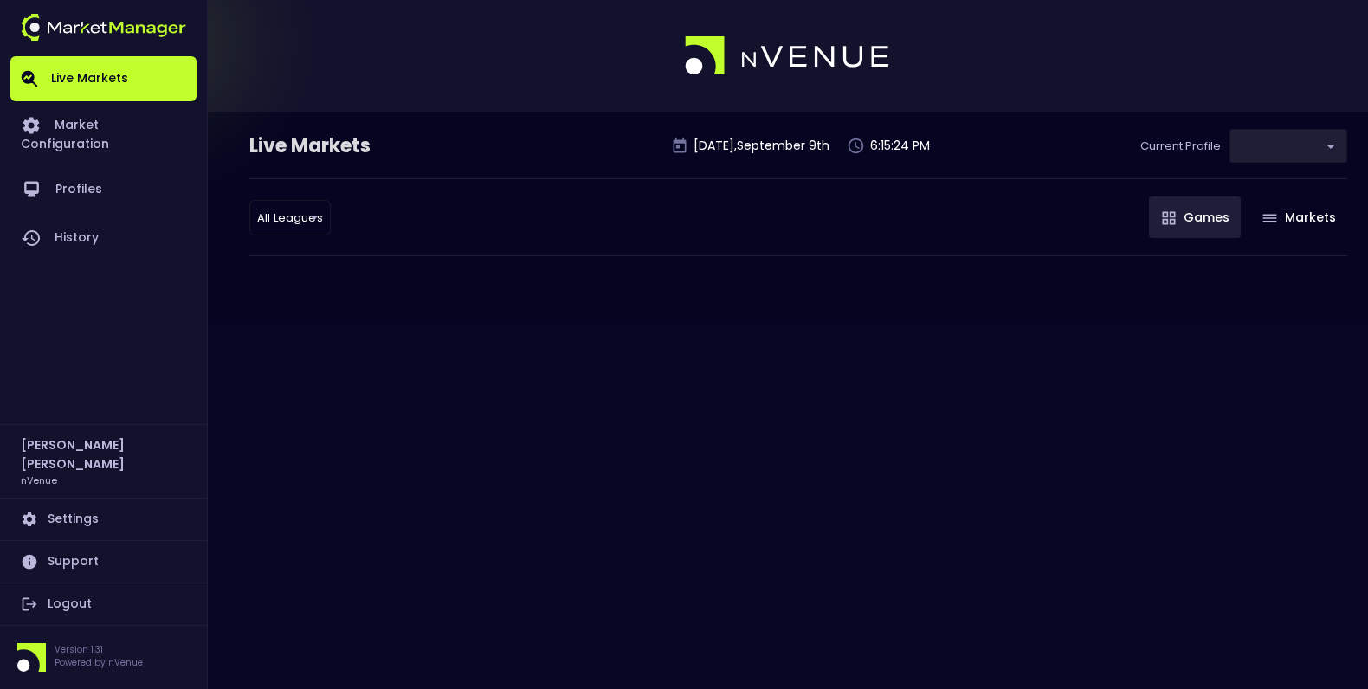
type input "0d810fa5-e353-4d9c-b11d-31f095cae871"
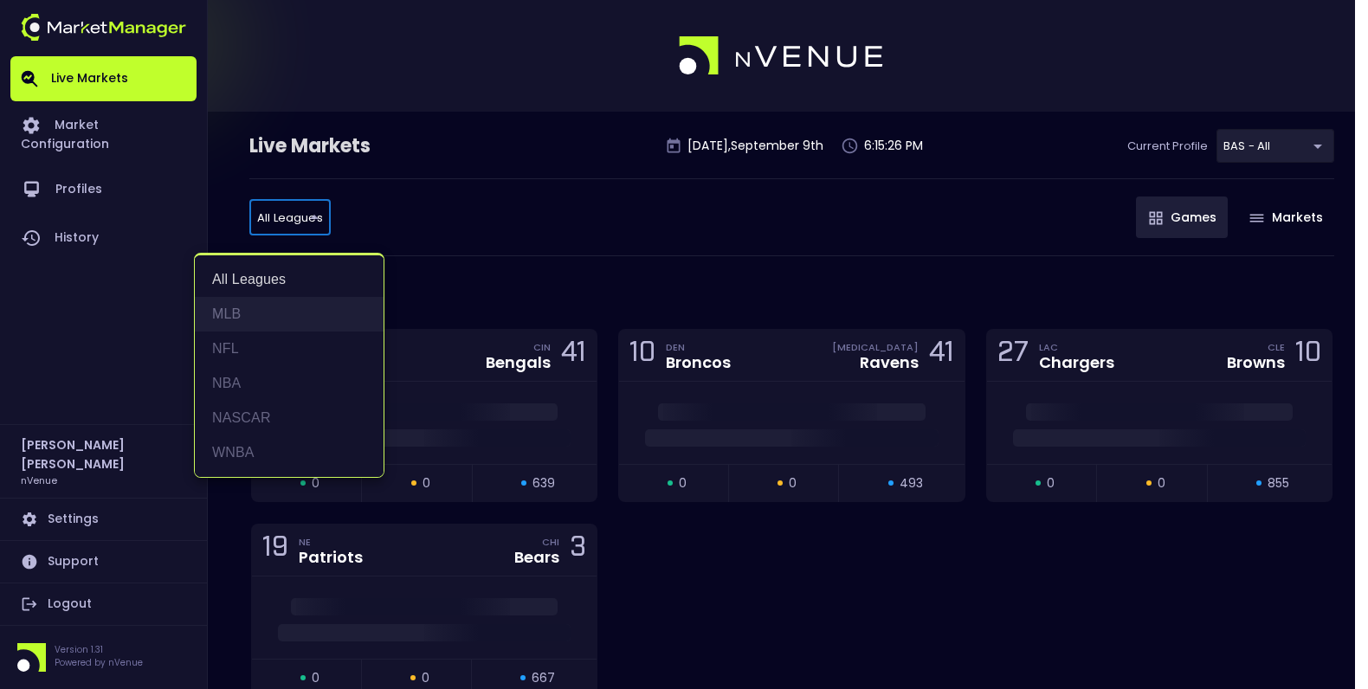
click at [273, 311] on li "MLB" at bounding box center [289, 314] width 189 height 35
type input "MLB"
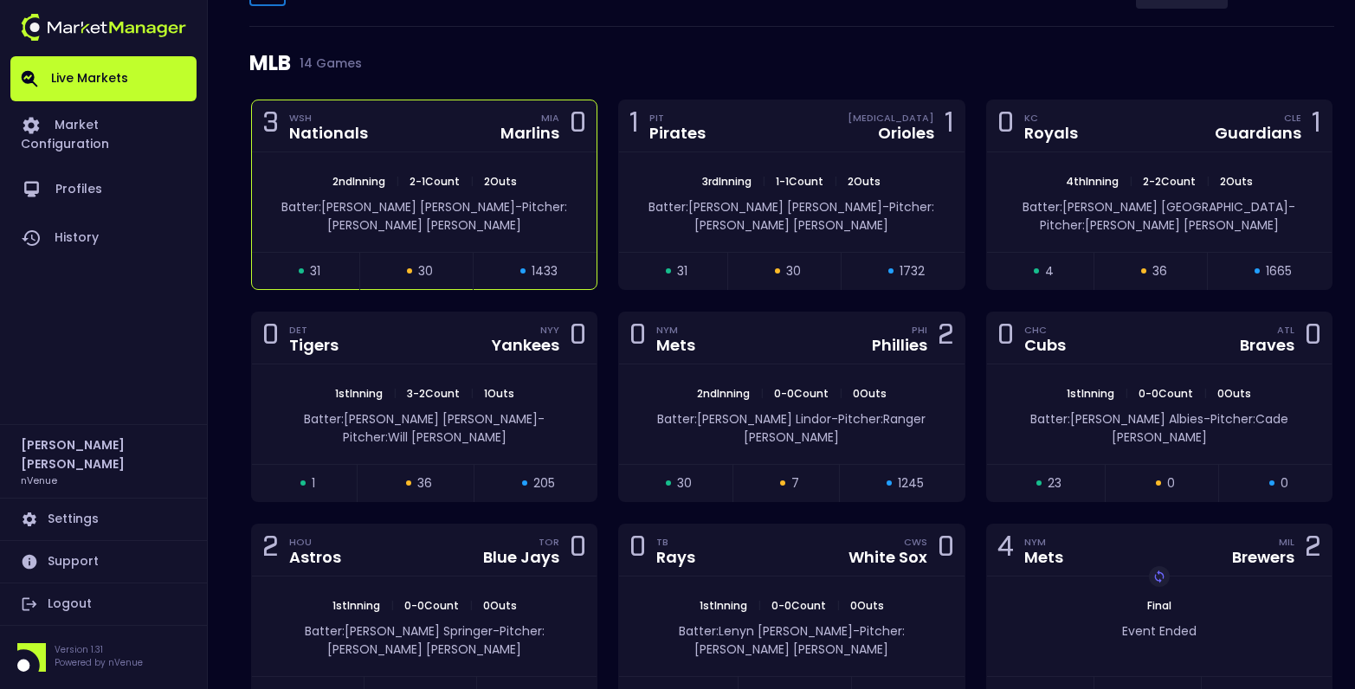
scroll to position [260, 0]
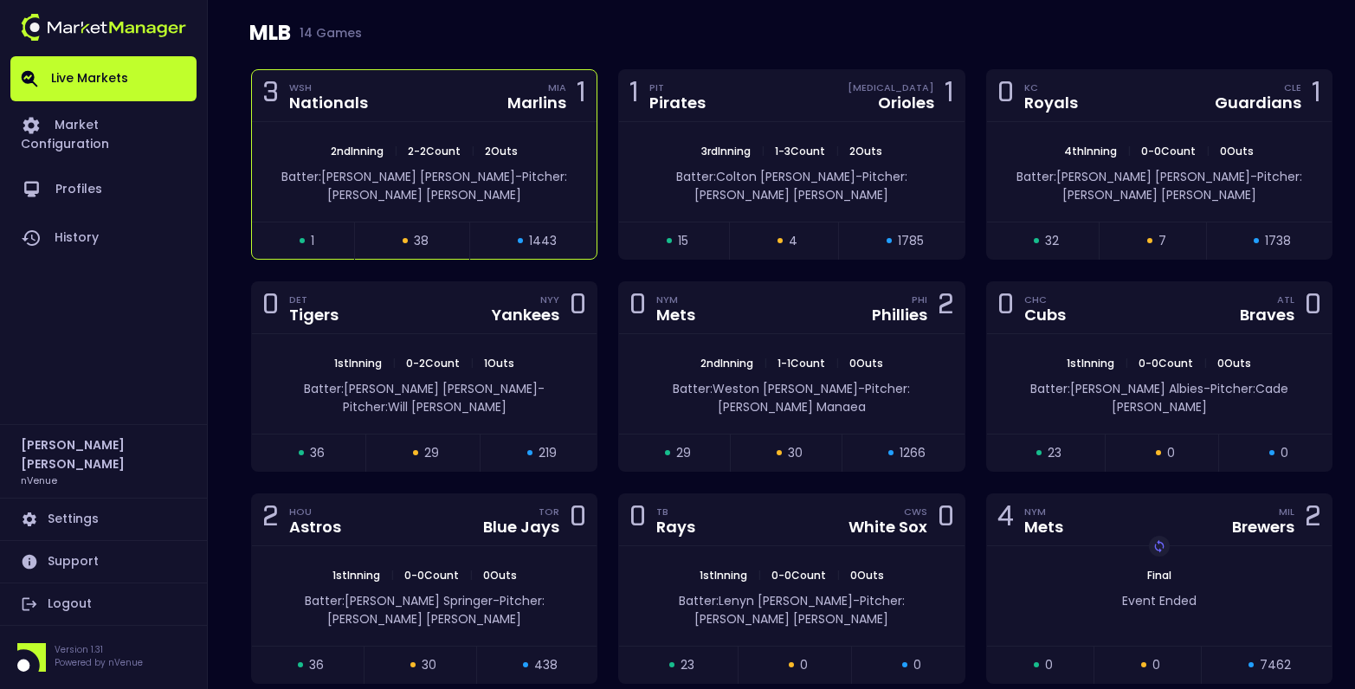
click at [415, 122] on div "2nd Inning | 2 - 2 Count | 2 Outs Batter: [PERSON_NAME]: [PERSON_NAME]" at bounding box center [424, 172] width 345 height 100
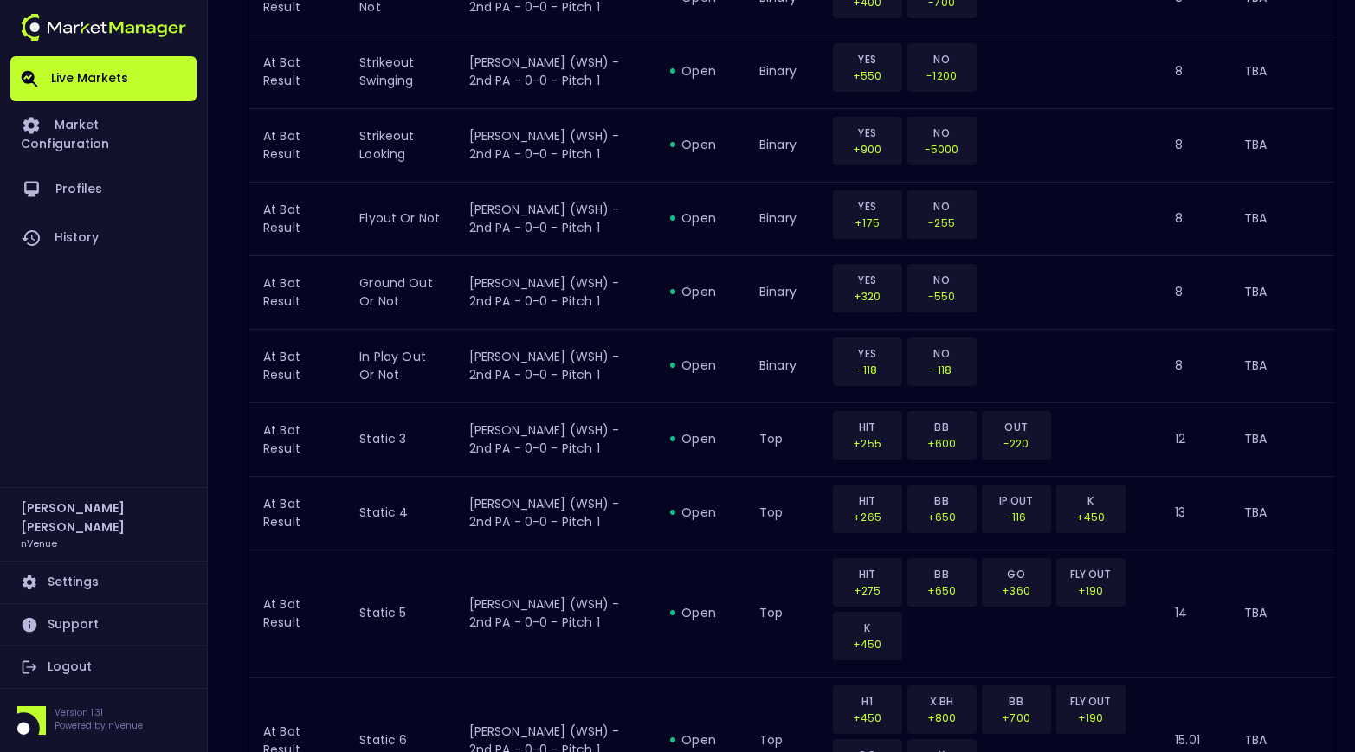
scroll to position [2075, 0]
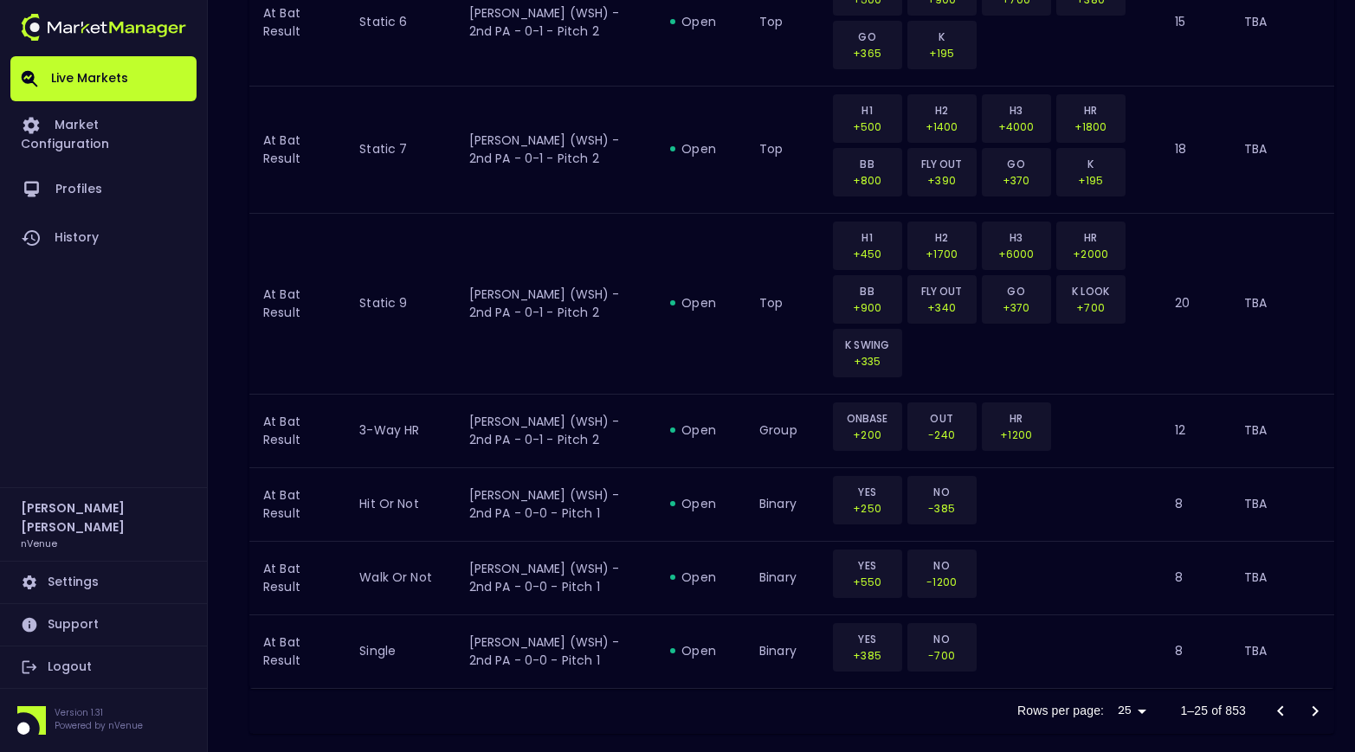
click at [1319, 694] on icon "Go to next page" at bounding box center [1315, 711] width 21 height 21
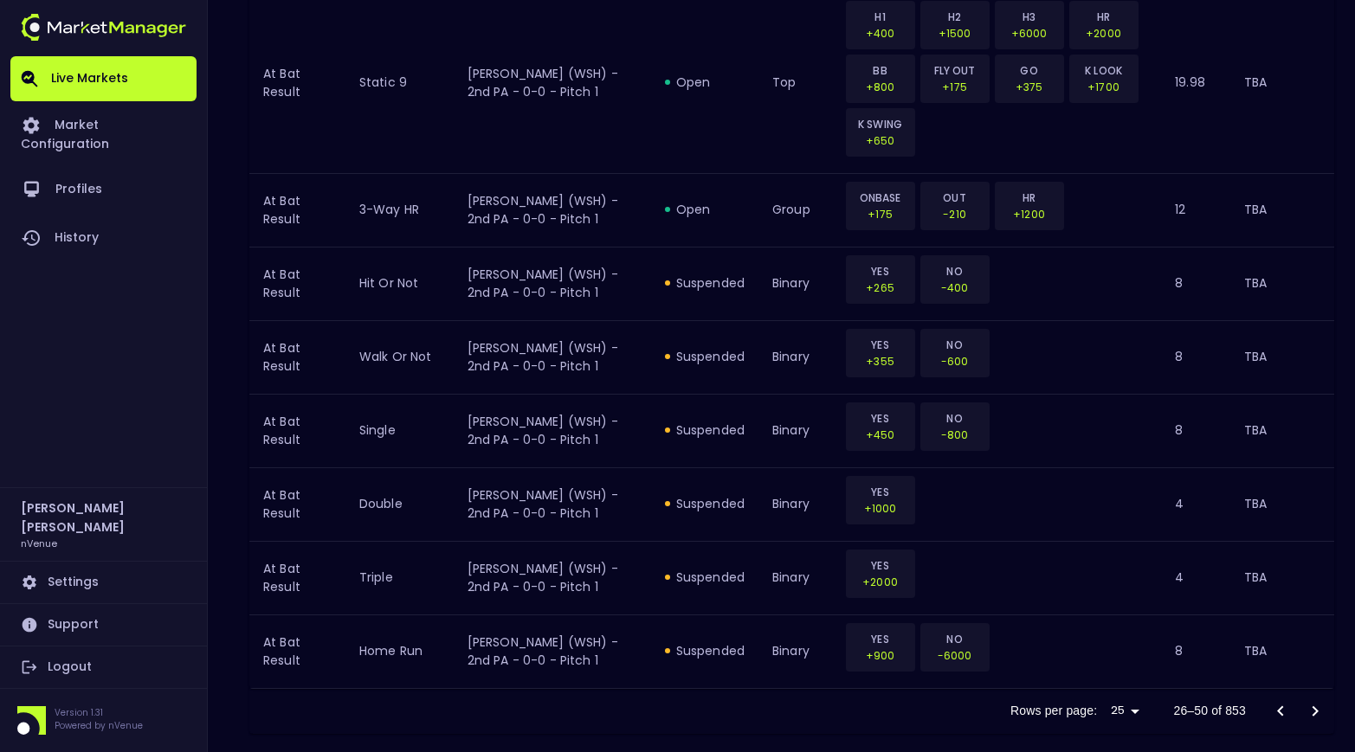
click at [1319, 694] on icon "Go to next page" at bounding box center [1315, 711] width 21 height 21
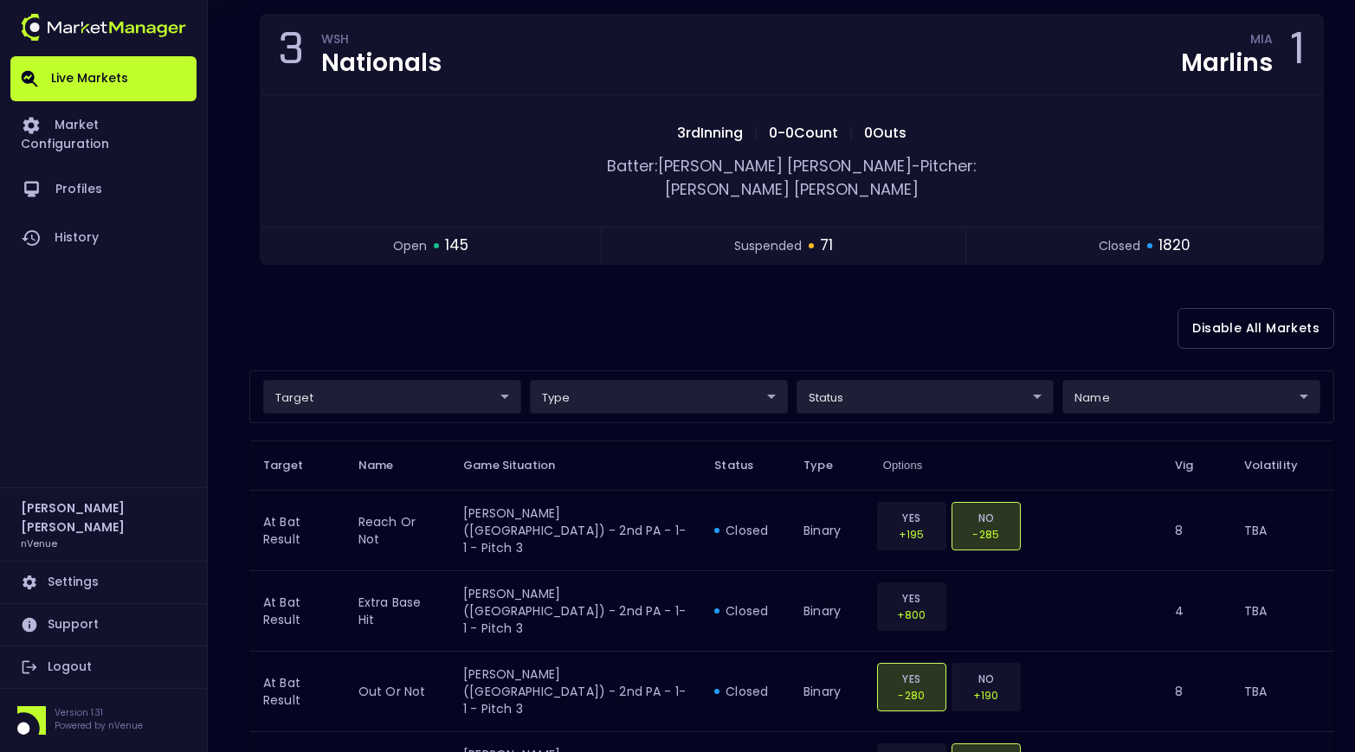
scroll to position [0, 0]
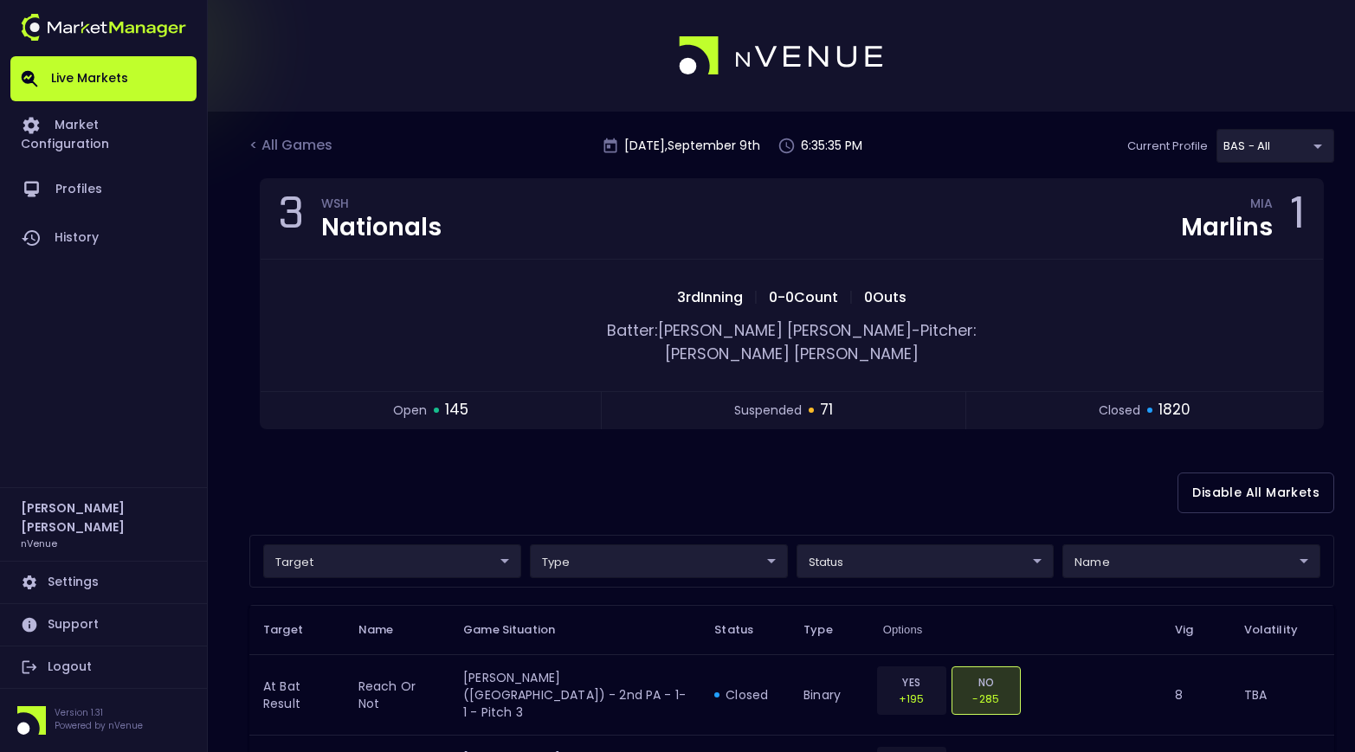
click at [303, 132] on div "< All Games [DATE] 6:35:35 PM Current Profile BAS - All 0d810fa5-e353-4d9c-b11d…" at bounding box center [791, 153] width 1085 height 49
click at [303, 134] on div "< All Games [DATE] 6:35:35 PM Current Profile BAS - All 0d810fa5-e353-4d9c-b11d…" at bounding box center [791, 153] width 1085 height 49
click at [300, 145] on div "< All Games" at bounding box center [292, 146] width 87 height 23
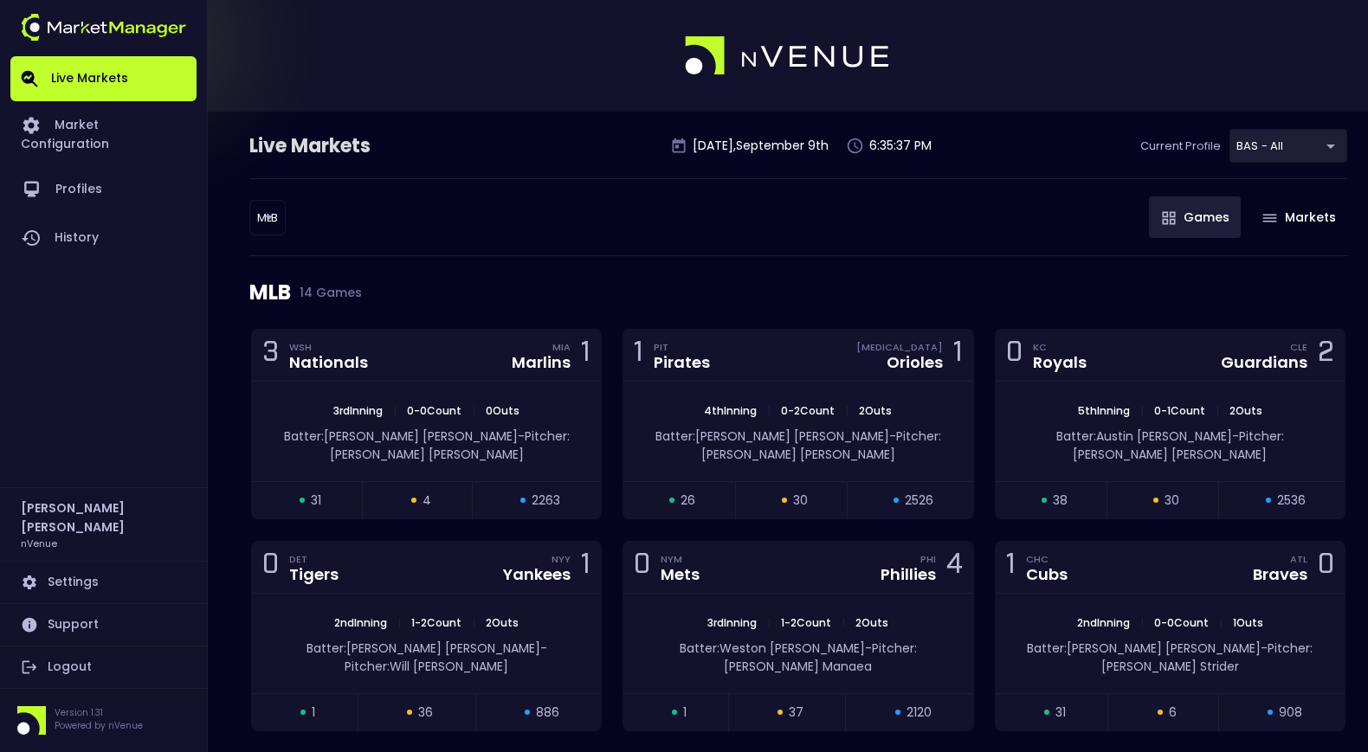
click at [268, 223] on body "Live Markets Market Configuration Profiles History [PERSON_NAME] nVenue Setting…" at bounding box center [684, 718] width 1368 height 1437
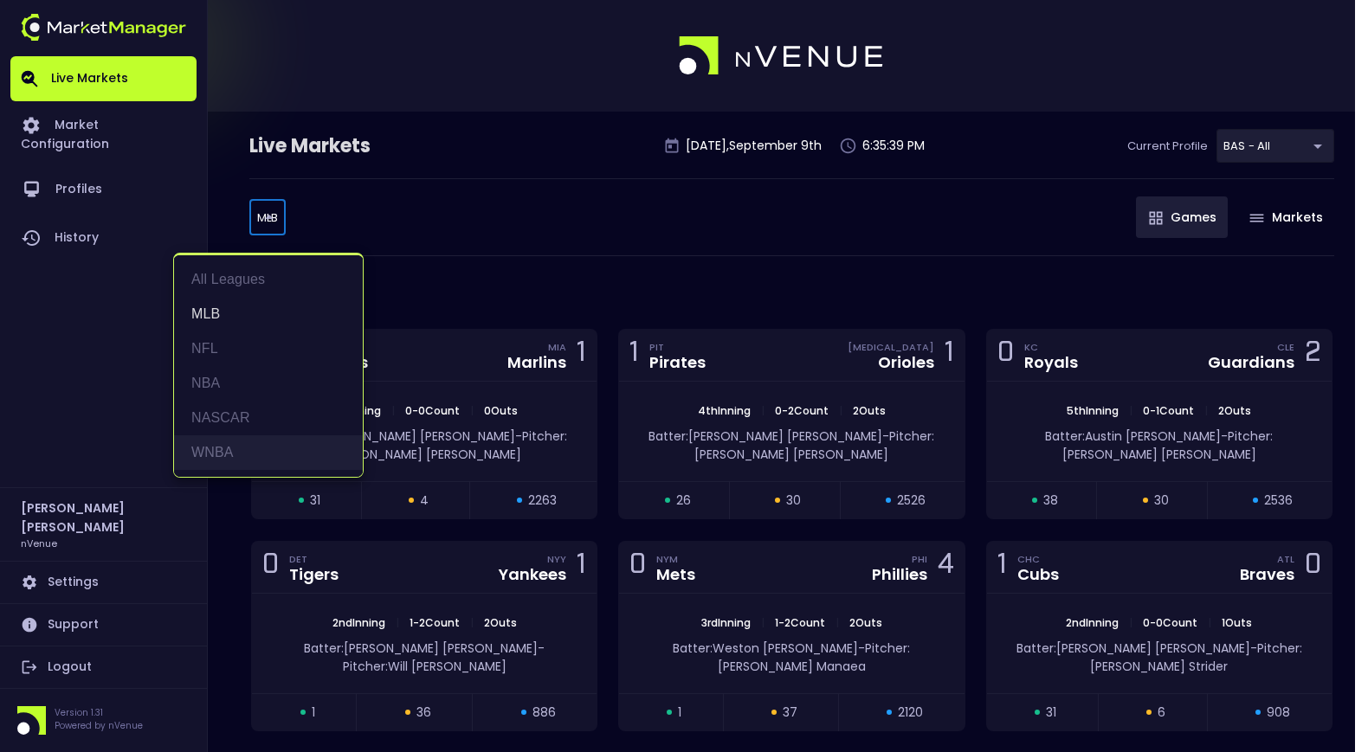
click at [252, 444] on li "WNBA" at bounding box center [268, 453] width 189 height 35
type input "WNBA"
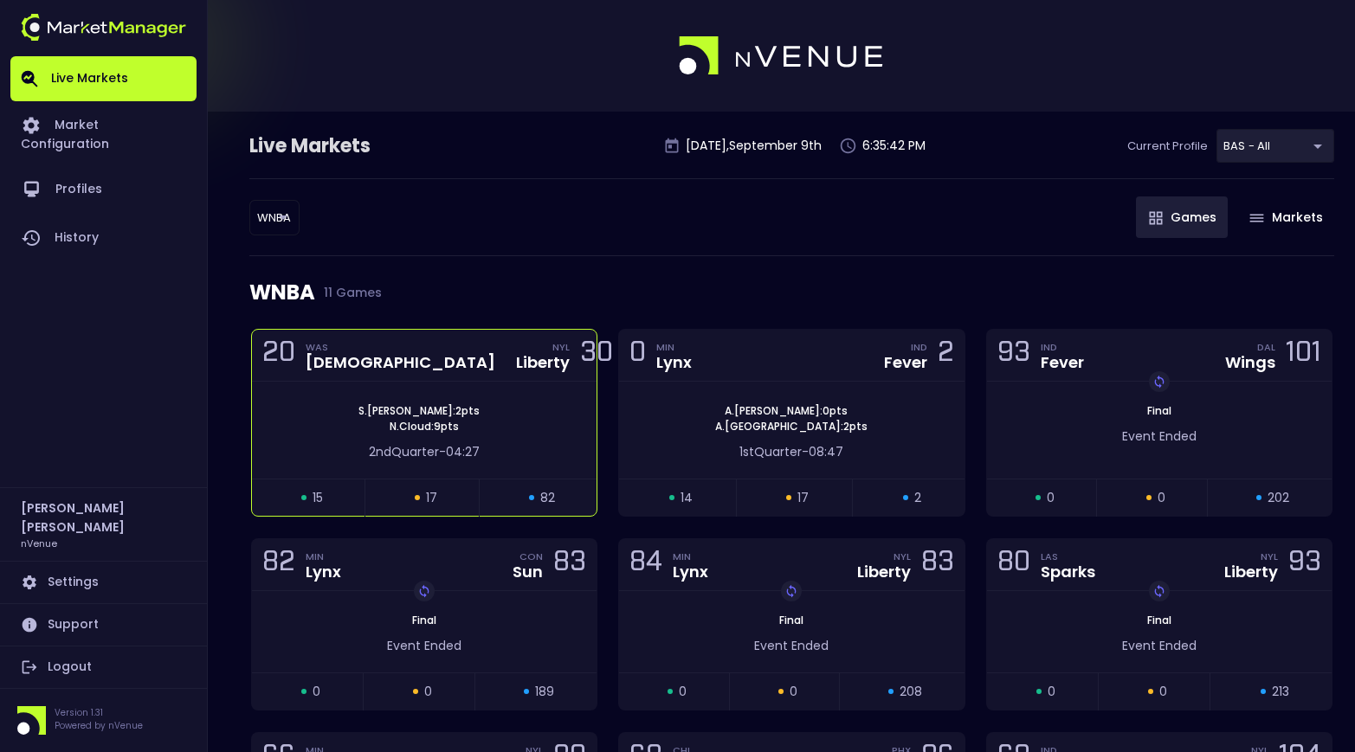
click at [451, 347] on div "20 WAS Mystics NYL Liberty 30" at bounding box center [424, 356] width 345 height 52
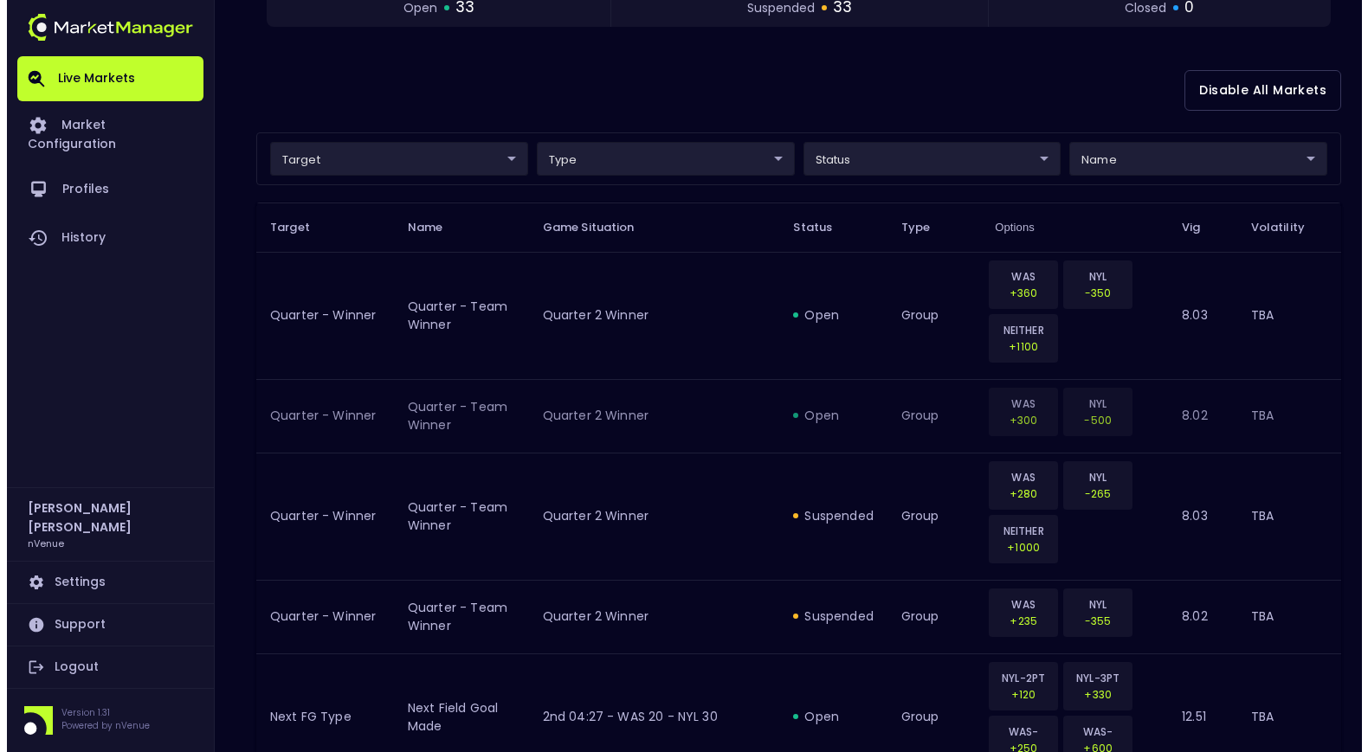
scroll to position [321, 0]
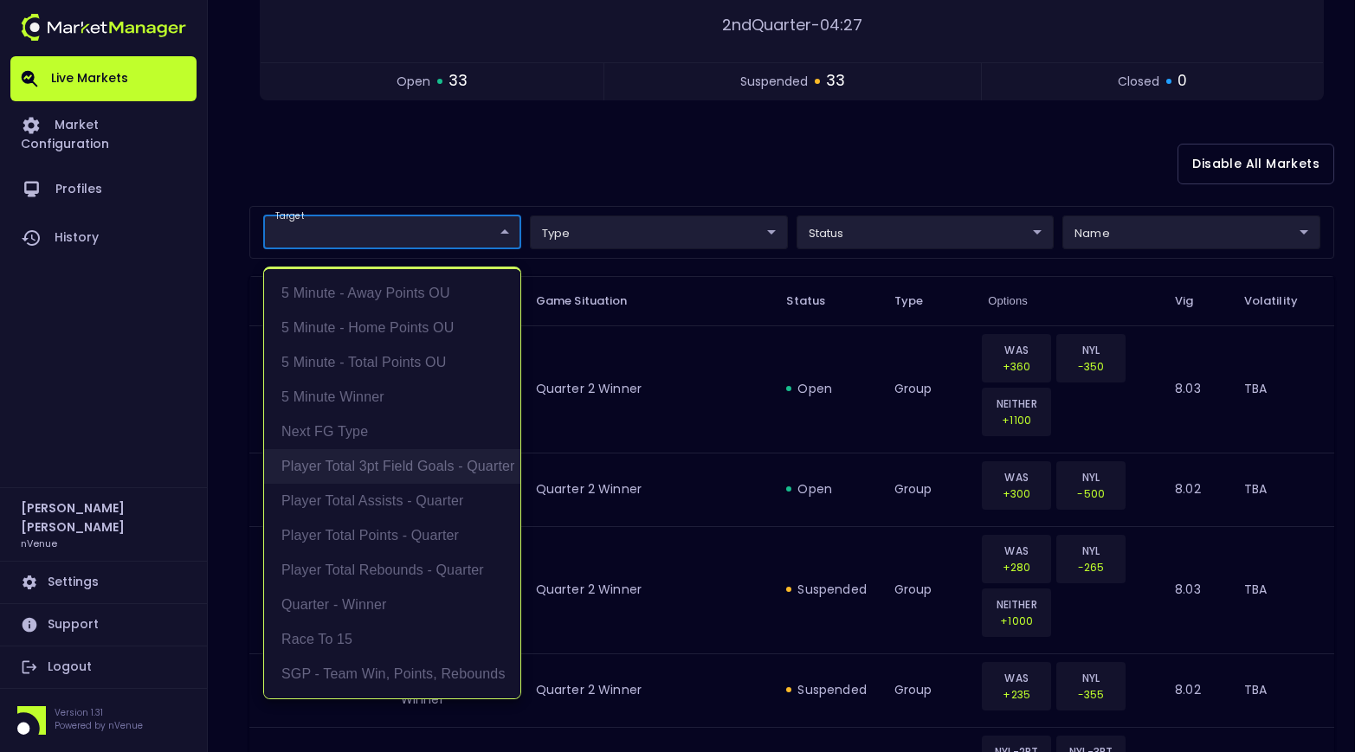
click at [399, 477] on li "Player Total 3pt Field Goals - Quarter" at bounding box center [392, 466] width 256 height 35
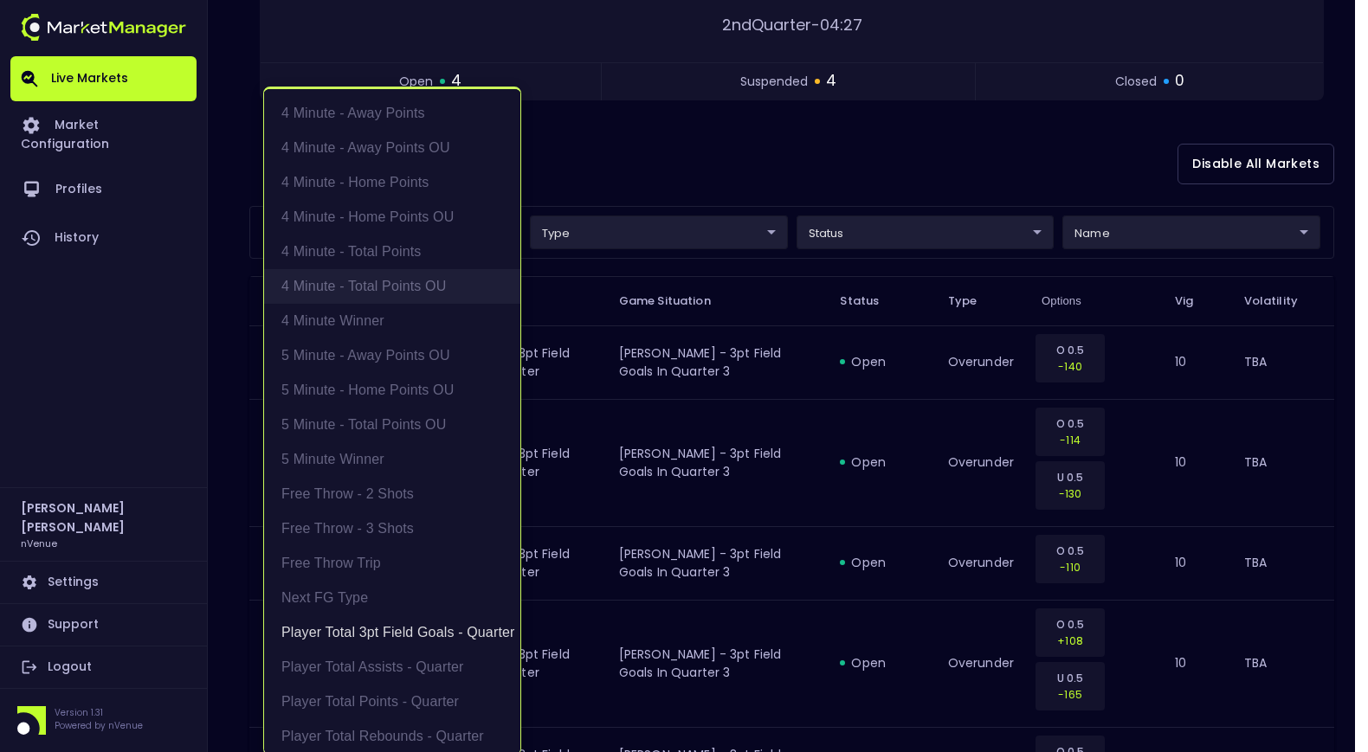
scroll to position [3, 0]
click at [394, 651] on li "Player Total Assists - Quarter" at bounding box center [392, 664] width 256 height 35
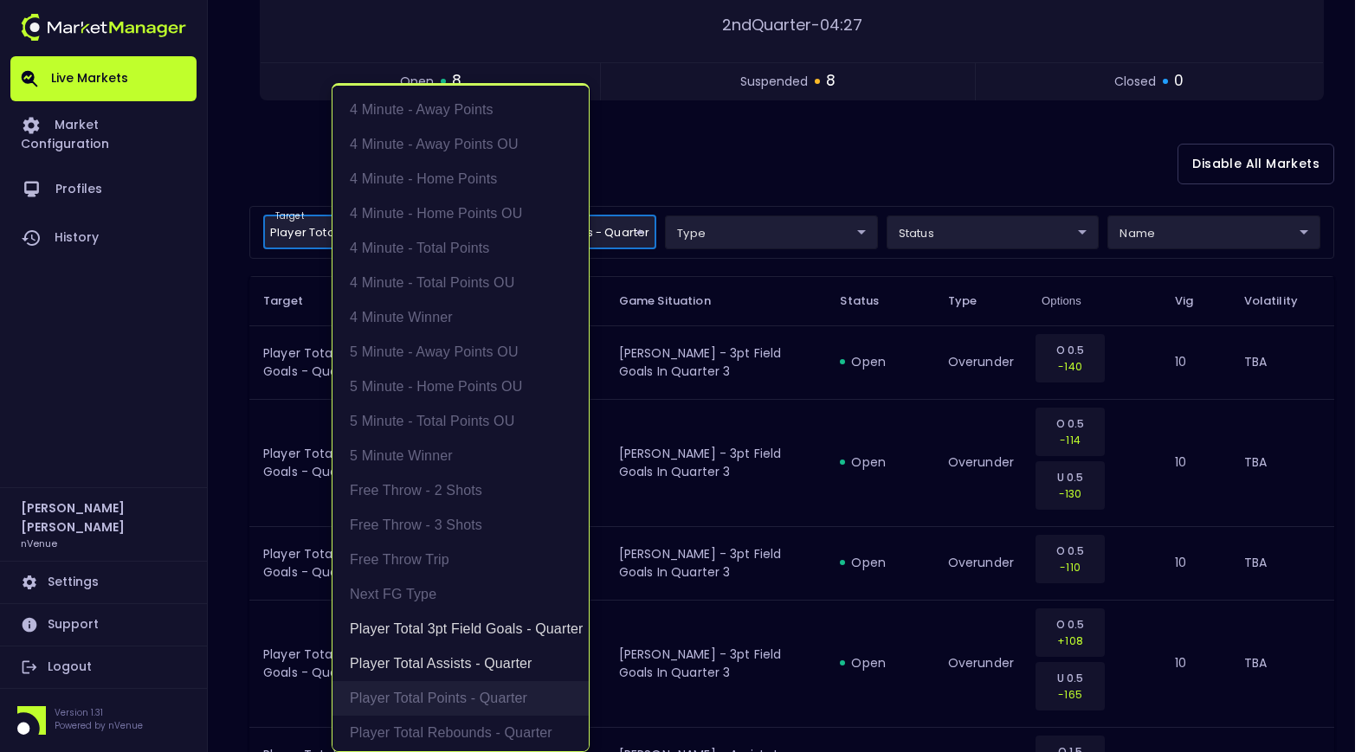
click at [397, 691] on li "Player Total Points - Quarter" at bounding box center [460, 698] width 256 height 35
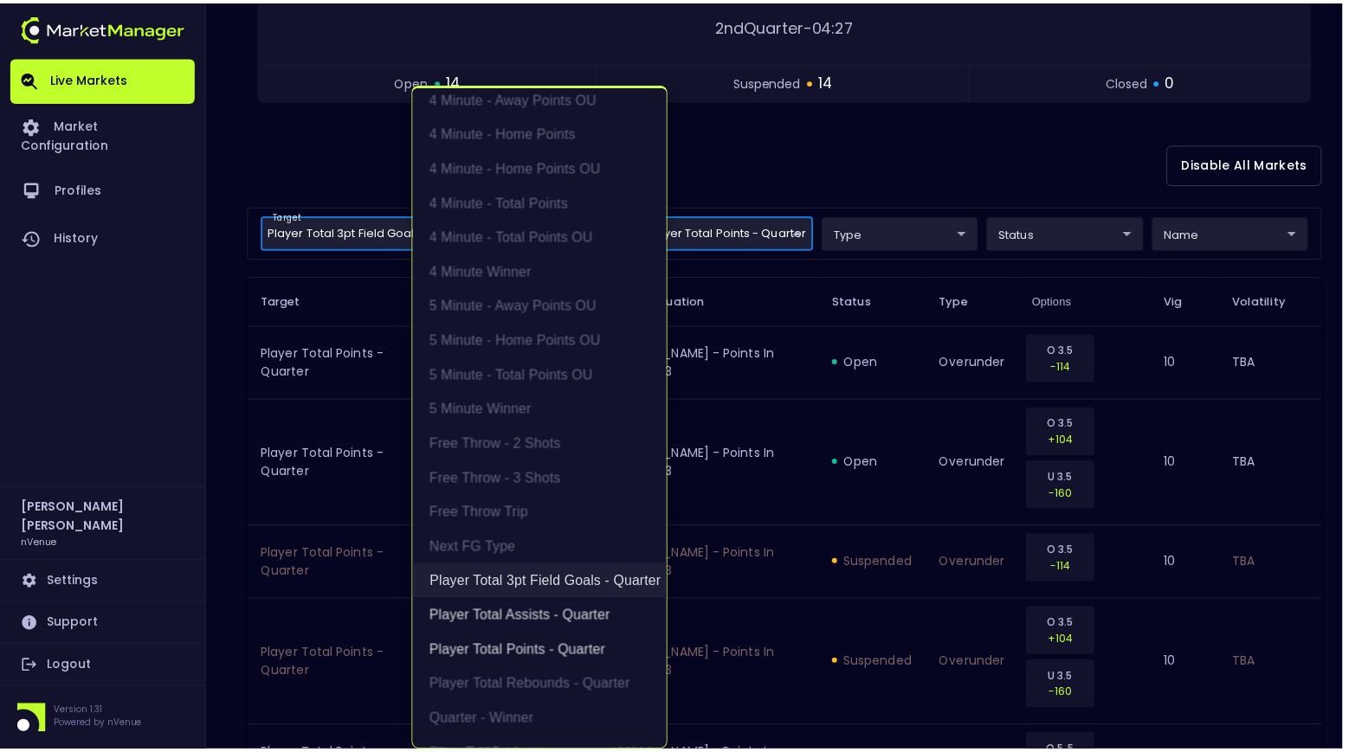
scroll to position [173, 0]
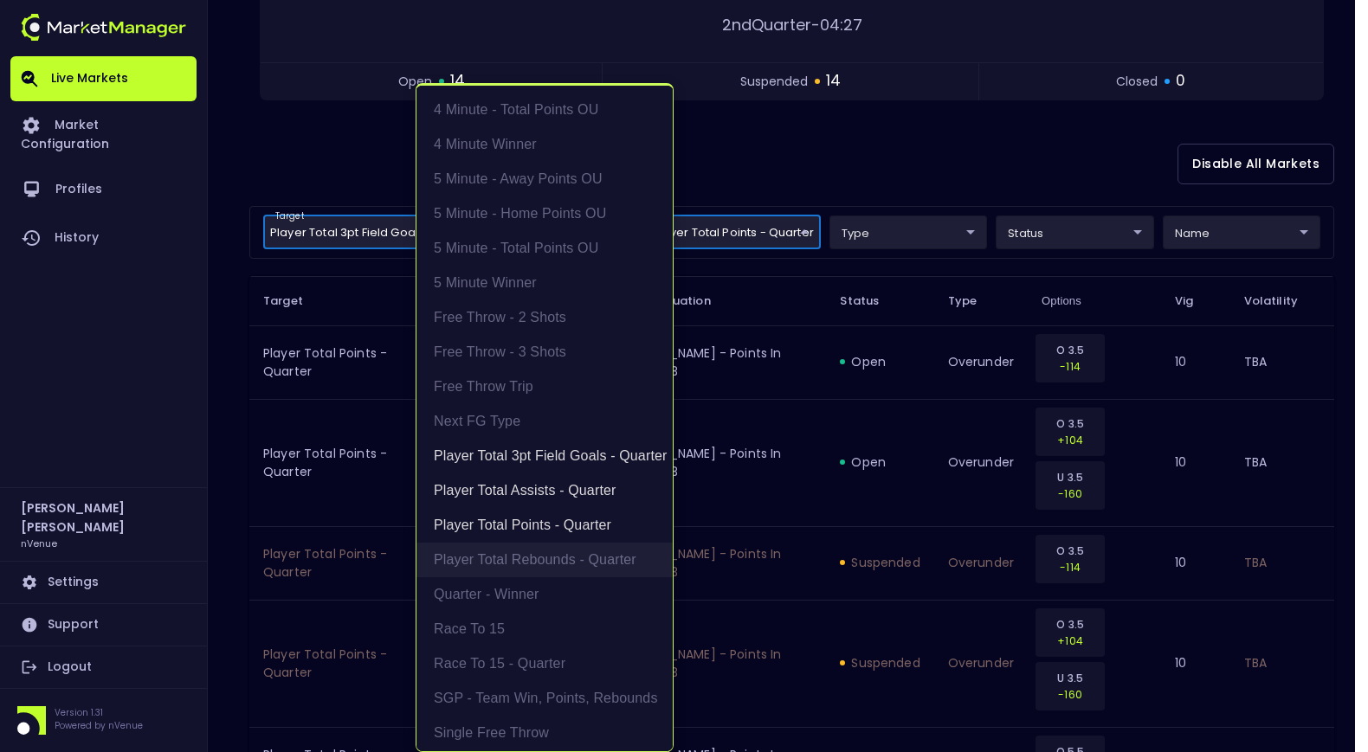
click at [580, 558] on li "Player Total Rebounds - Quarter" at bounding box center [544, 560] width 256 height 35
type input "Player Total 3pt Field Goals - Quarter,Player Total Assists - Quarter,Player To…"
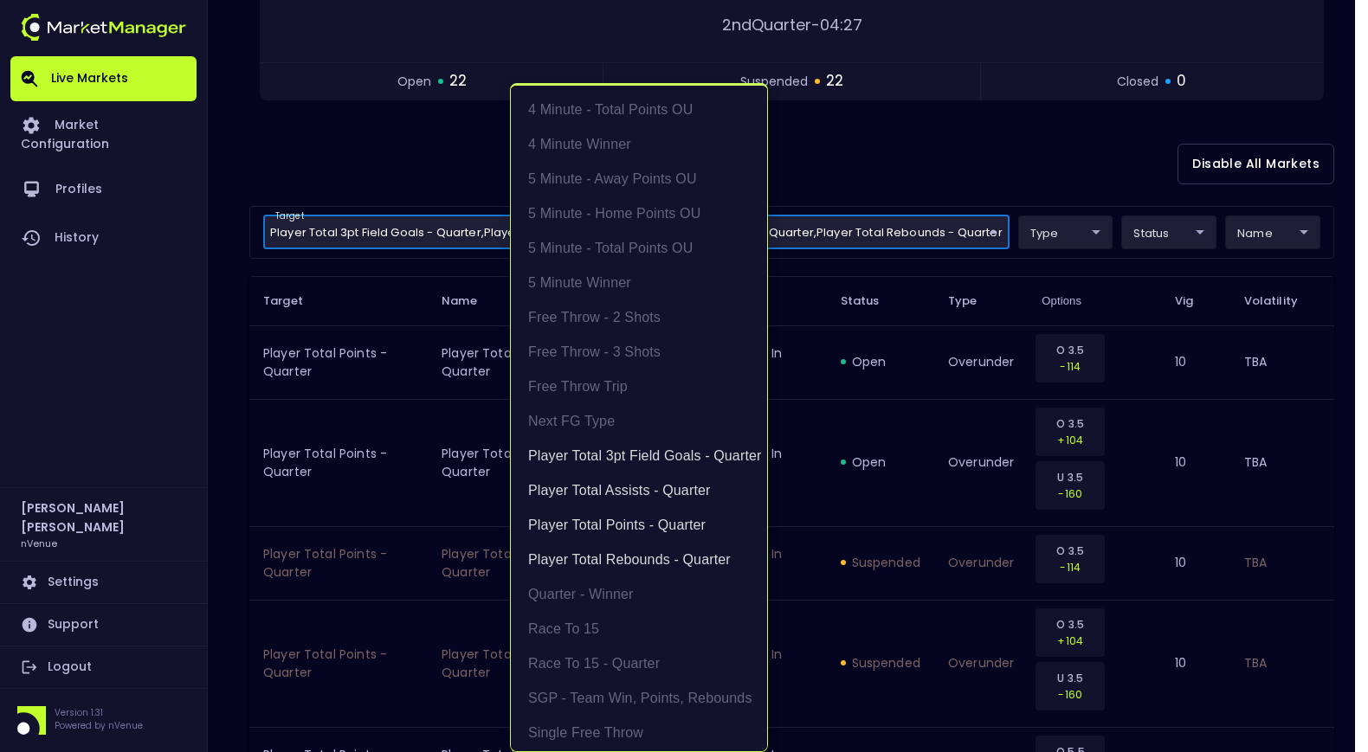
click at [958, 164] on div at bounding box center [684, 376] width 1368 height 752
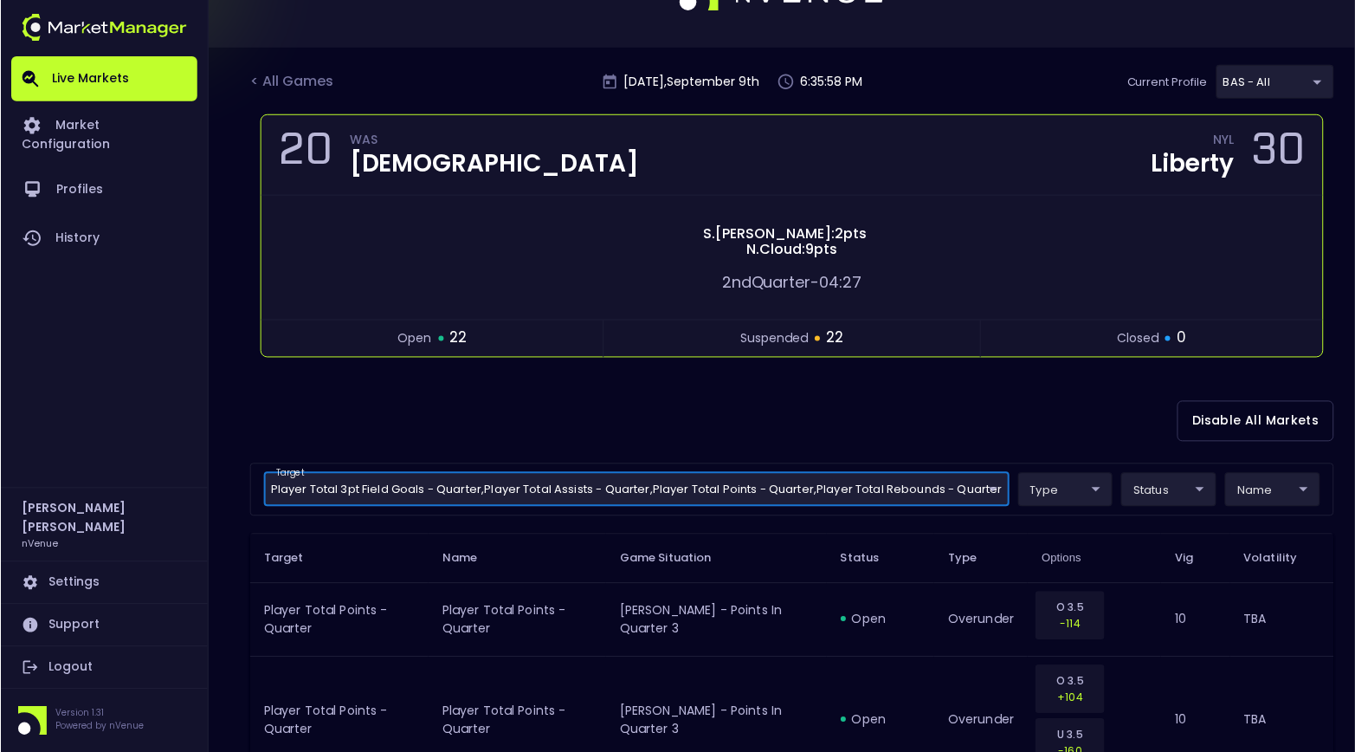
scroll to position [0, 0]
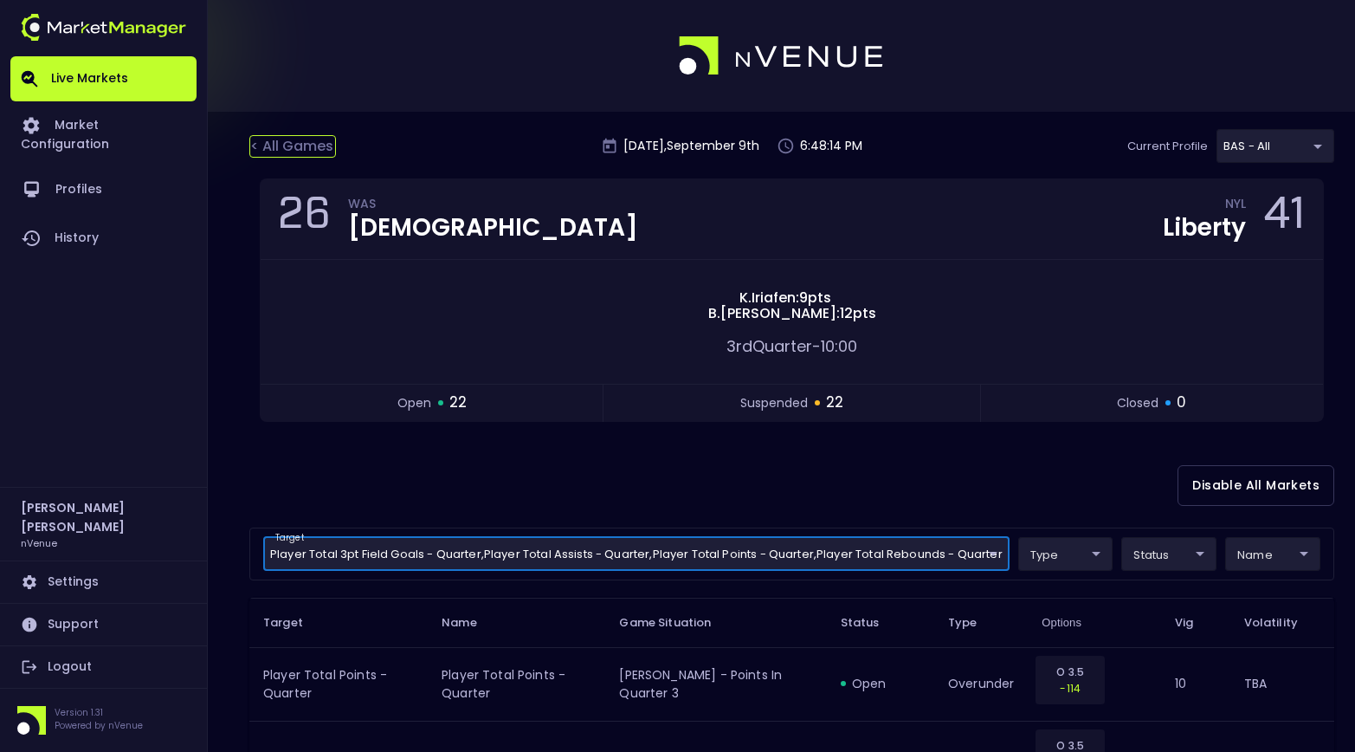
click at [260, 139] on div "< All Games" at bounding box center [292, 146] width 87 height 23
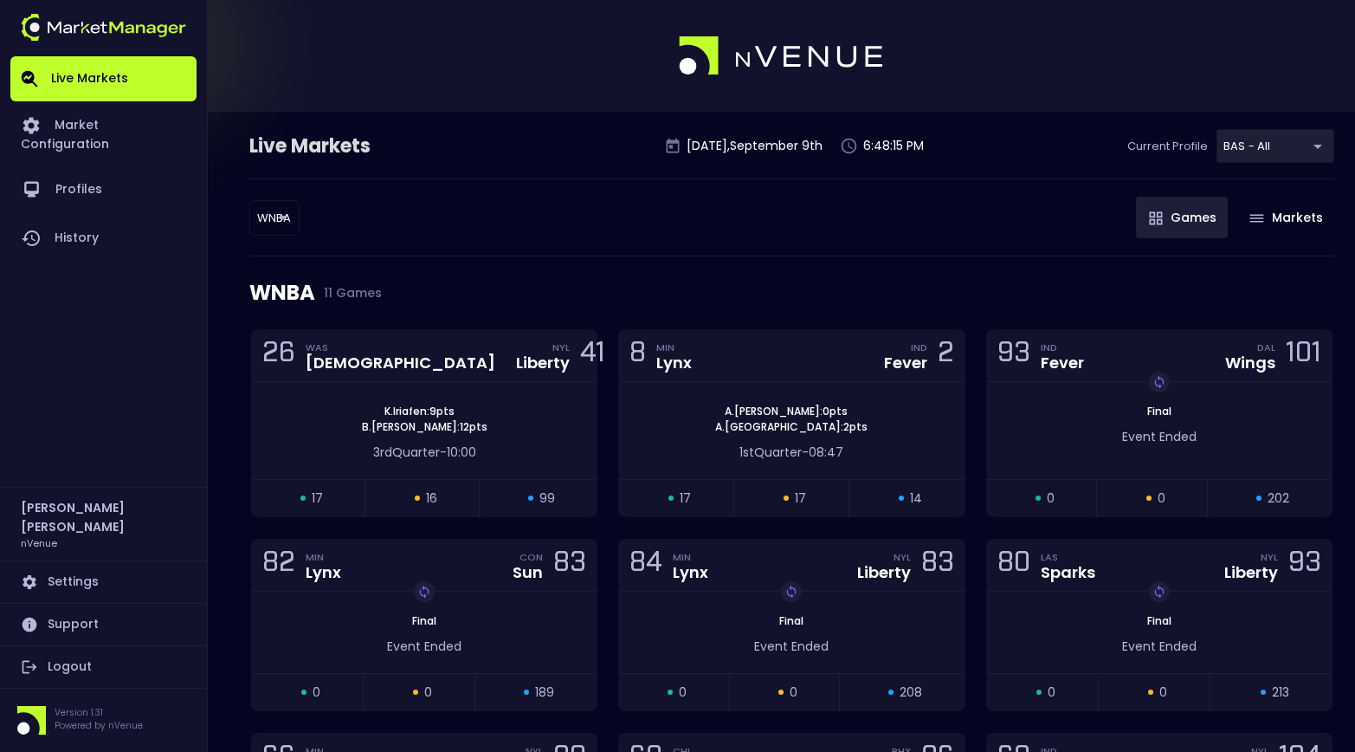
click at [278, 216] on body "Live Markets Market Configuration Profiles History [PERSON_NAME] nVenue Setting…" at bounding box center [677, 593] width 1355 height 1186
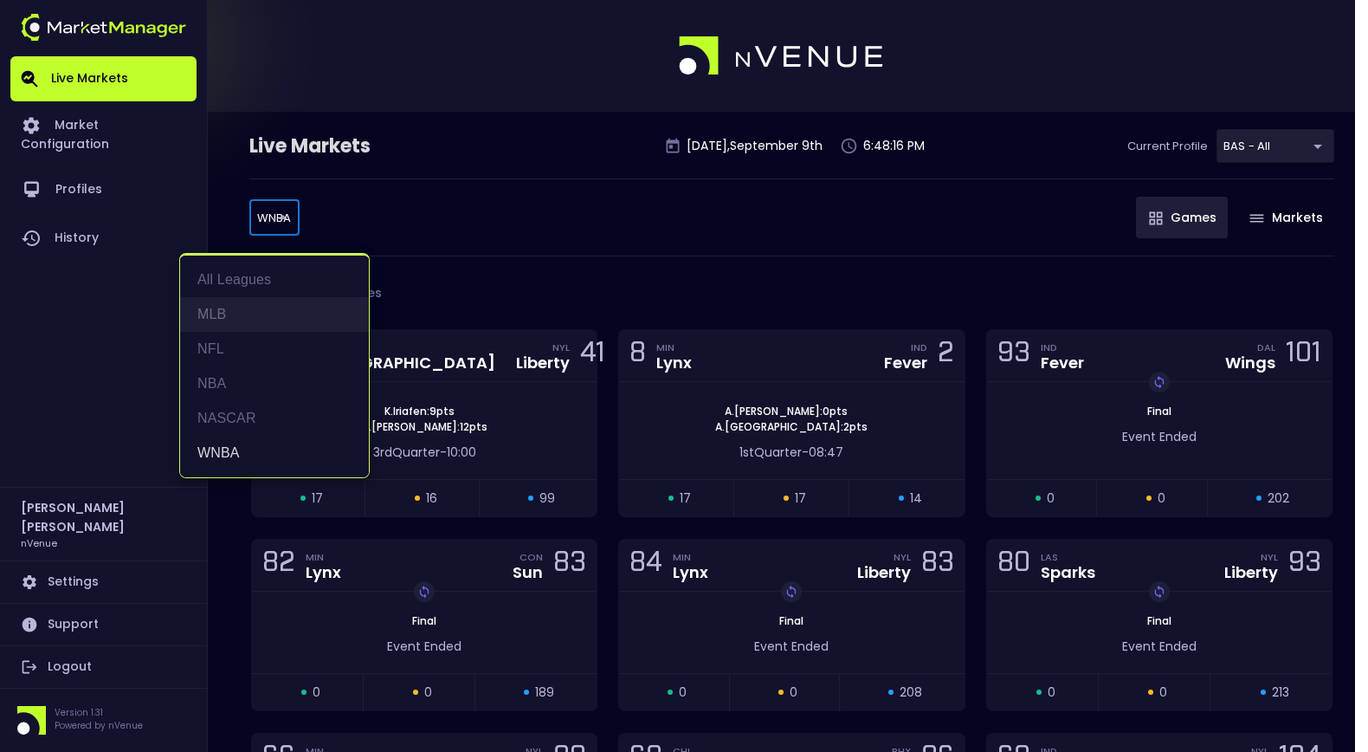
click at [236, 318] on li "MLB" at bounding box center [274, 314] width 189 height 35
type input "MLB"
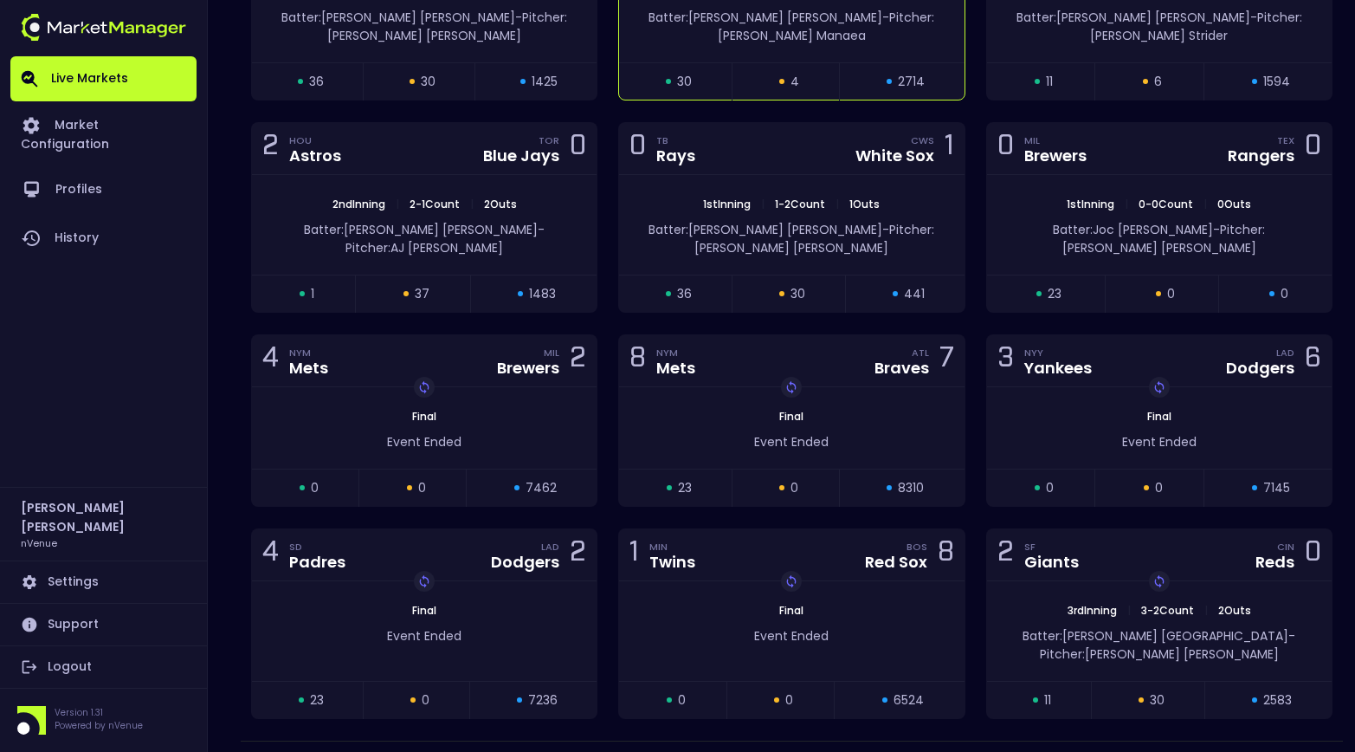
scroll to position [649, 0]
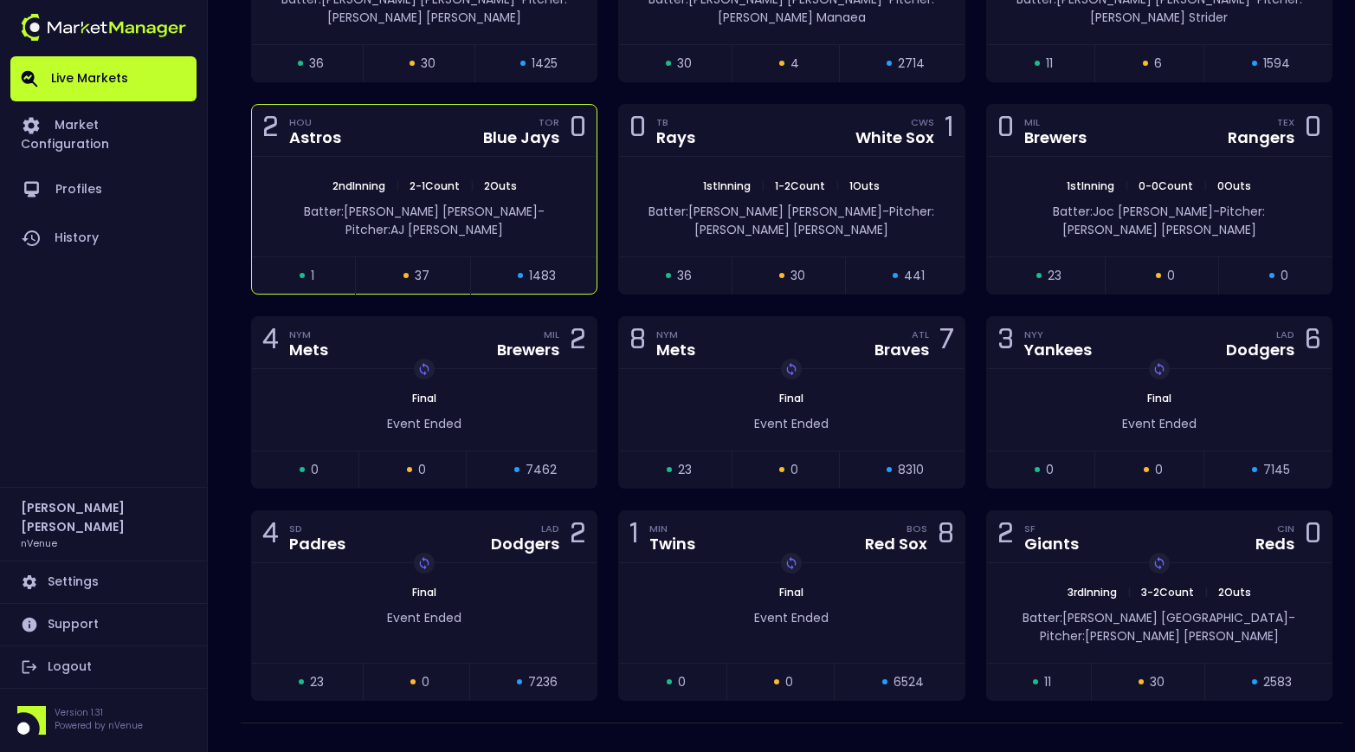
click at [403, 119] on div "2 HOU Astros TOR Blue Jays 0" at bounding box center [424, 131] width 345 height 52
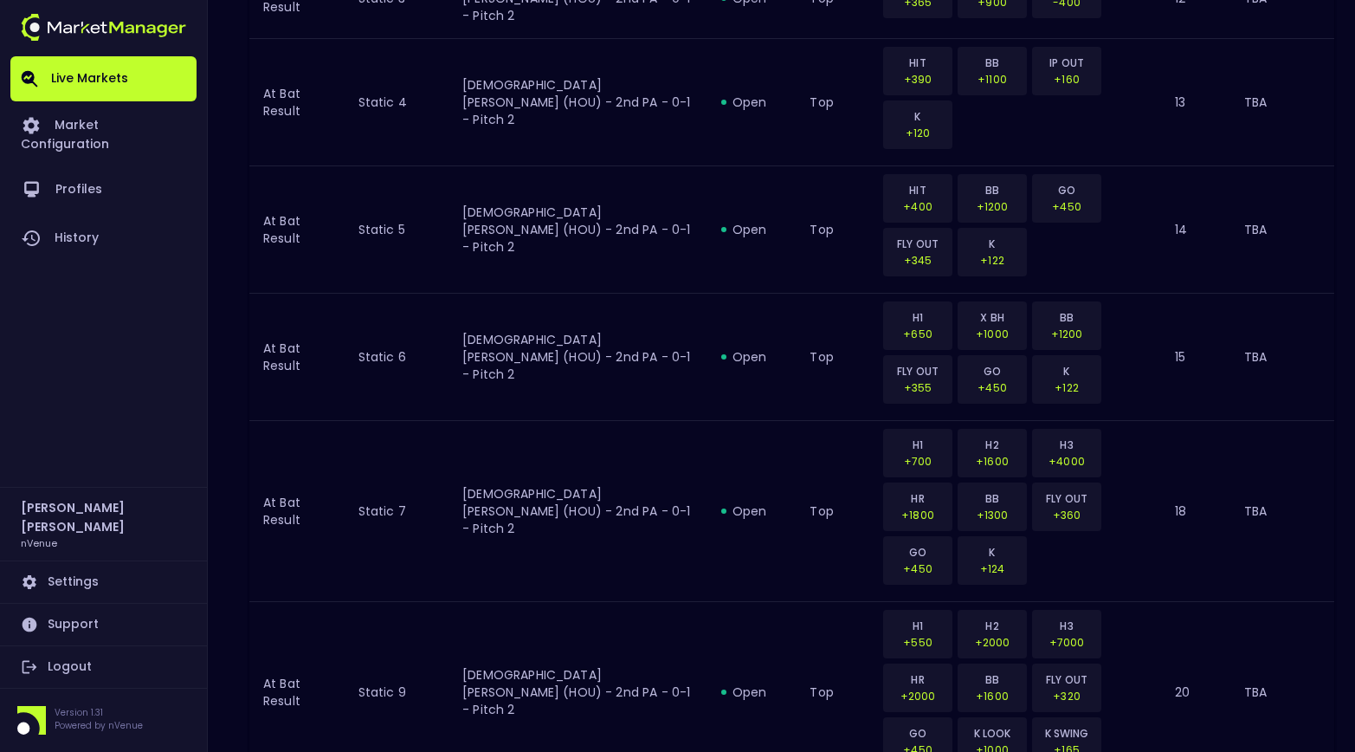
scroll to position [2075, 0]
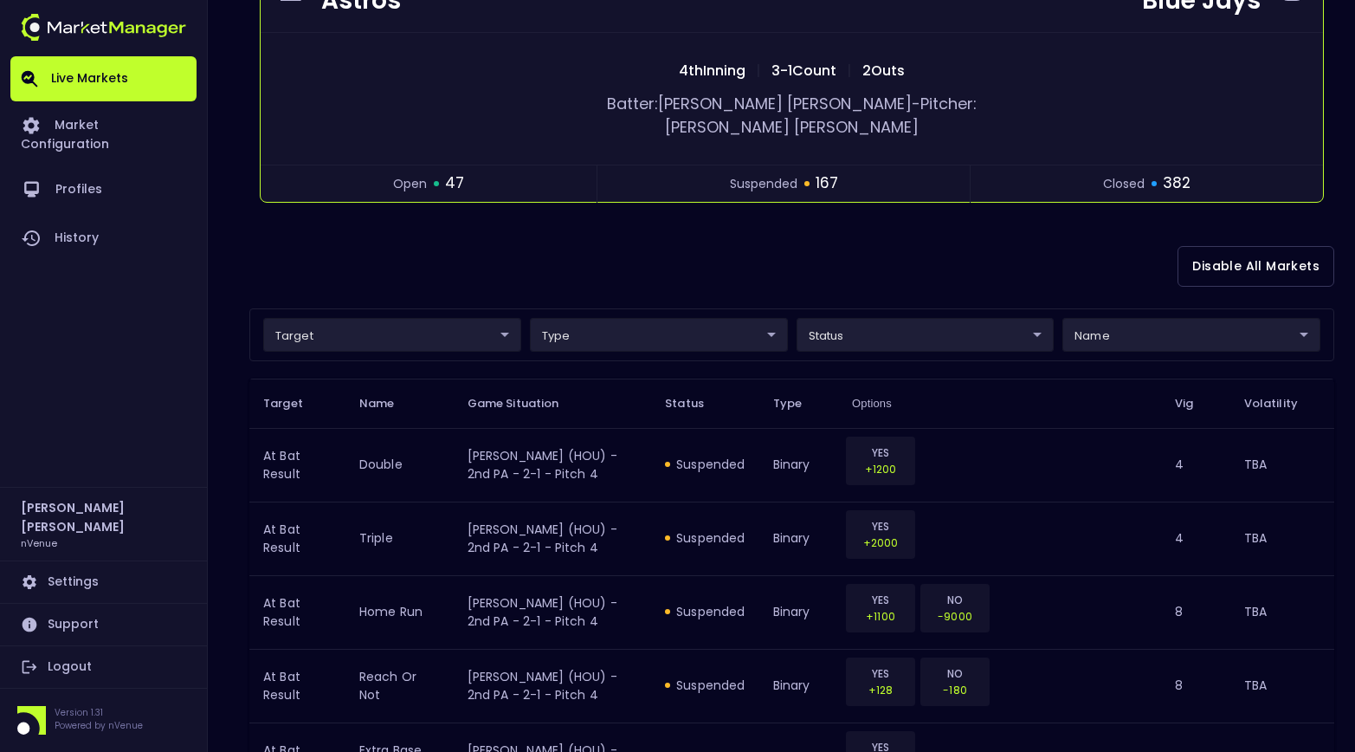
scroll to position [0, 0]
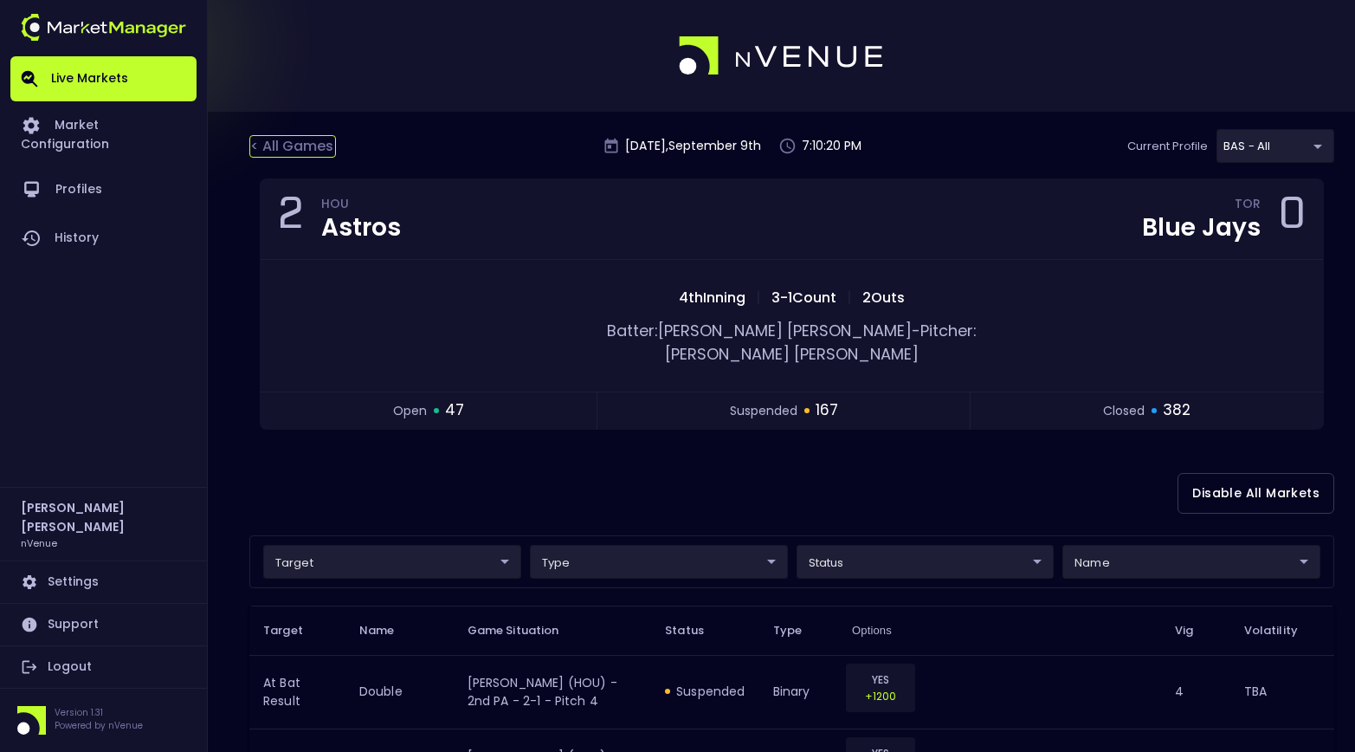
click at [293, 135] on div "< All Games" at bounding box center [292, 146] width 87 height 23
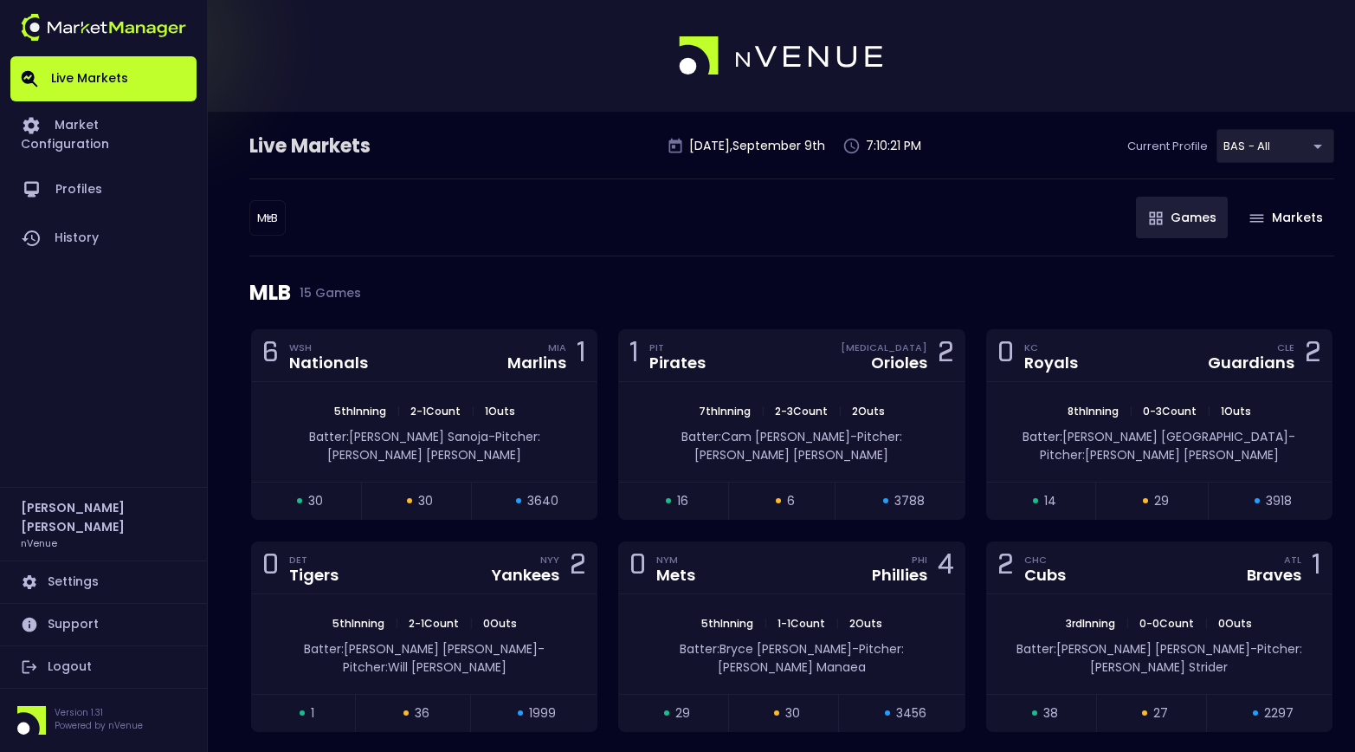
click at [270, 221] on body "Live Markets Market Configuration Profiles History [PERSON_NAME] nVenue Setting…" at bounding box center [677, 718] width 1355 height 1437
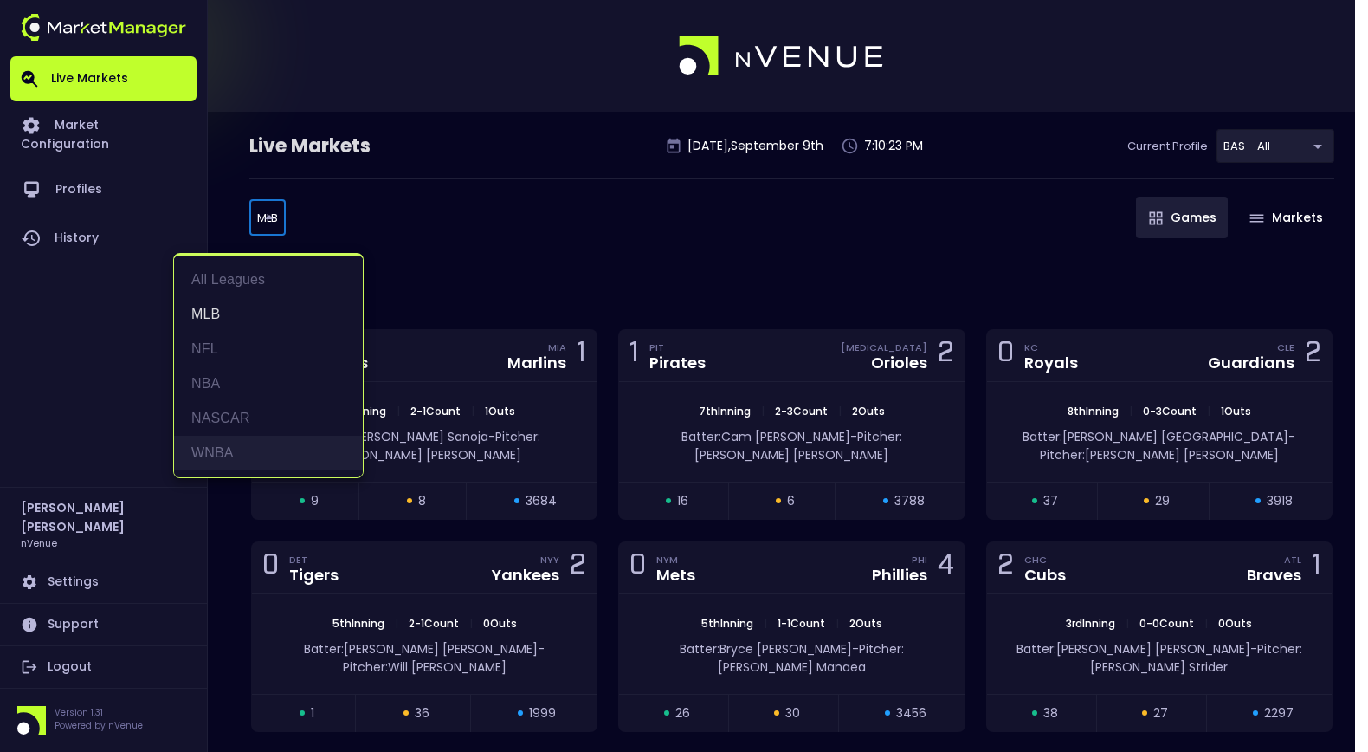
click at [209, 461] on li "WNBA" at bounding box center [268, 453] width 189 height 35
type input "WNBA"
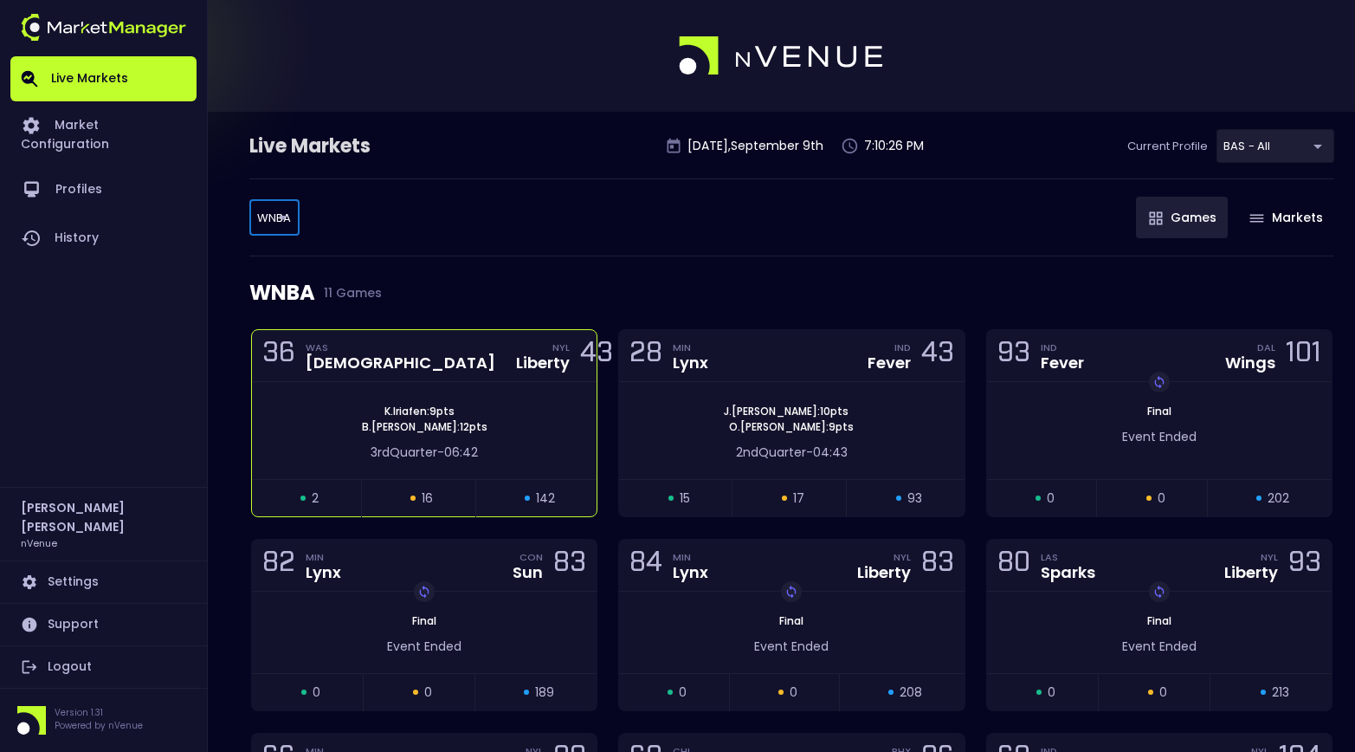
click at [419, 359] on div "36 WAS Mystics NYL Liberty 43" at bounding box center [424, 356] width 345 height 52
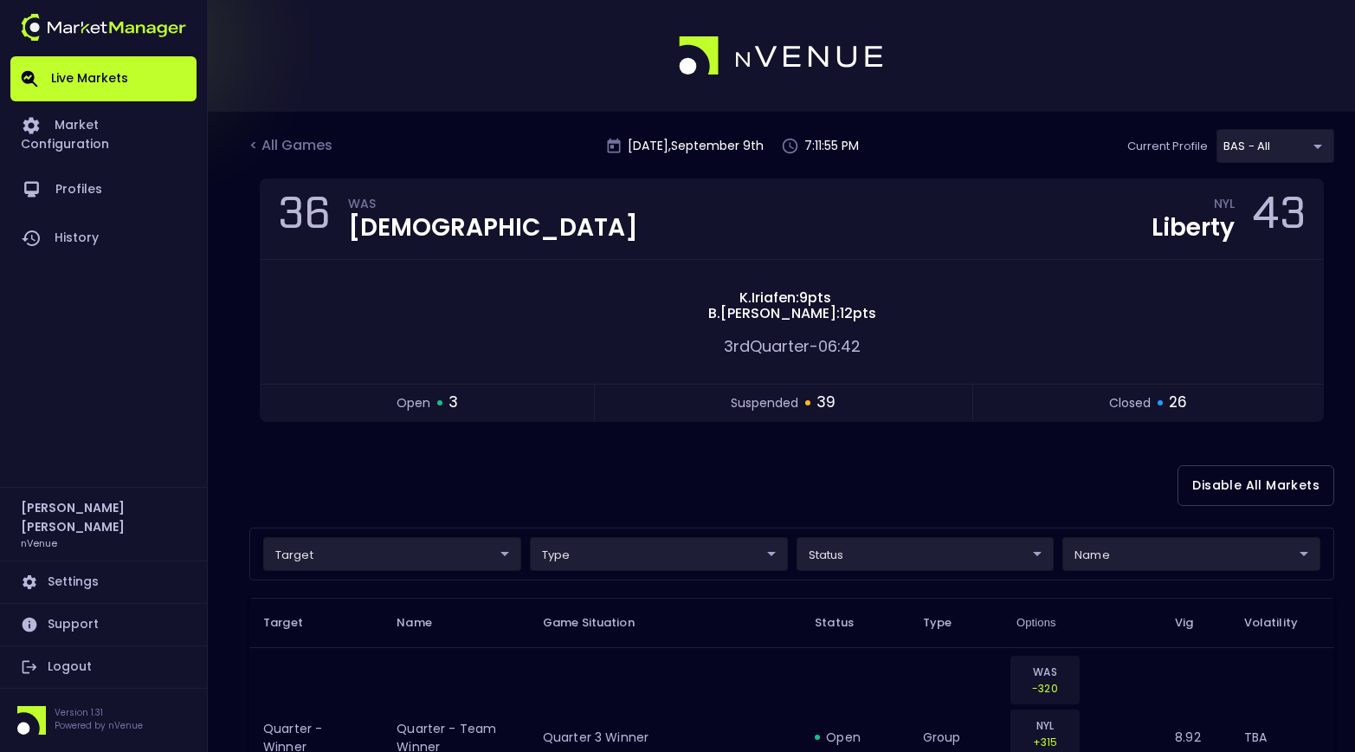
click at [304, 132] on div "< All Games [DATE] 7:11:55 PM Current Profile BAS - All 0d810fa5-e353-4d9c-b11d…" at bounding box center [791, 153] width 1085 height 49
click at [301, 136] on div "< All Games" at bounding box center [292, 146] width 87 height 23
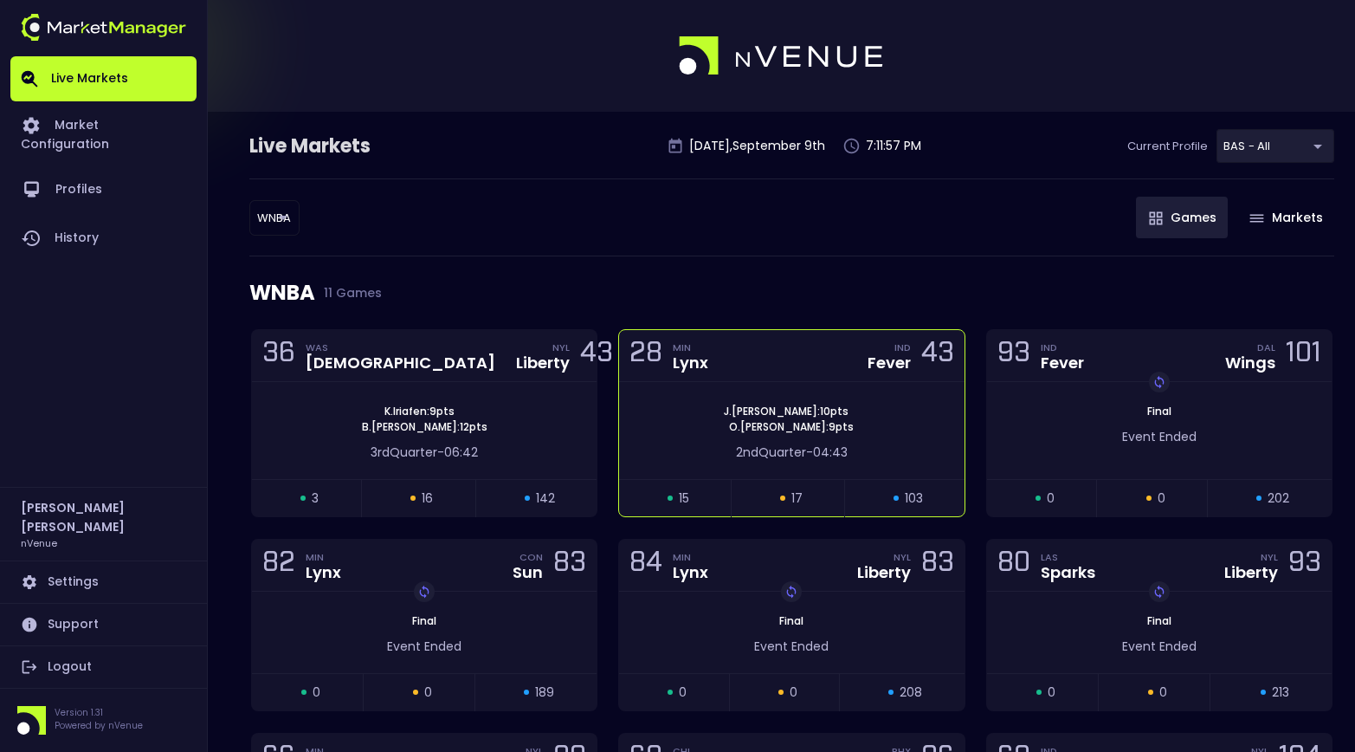
click at [847, 352] on div "28 MIN Lynx IND Fever 43" at bounding box center [791, 356] width 345 height 52
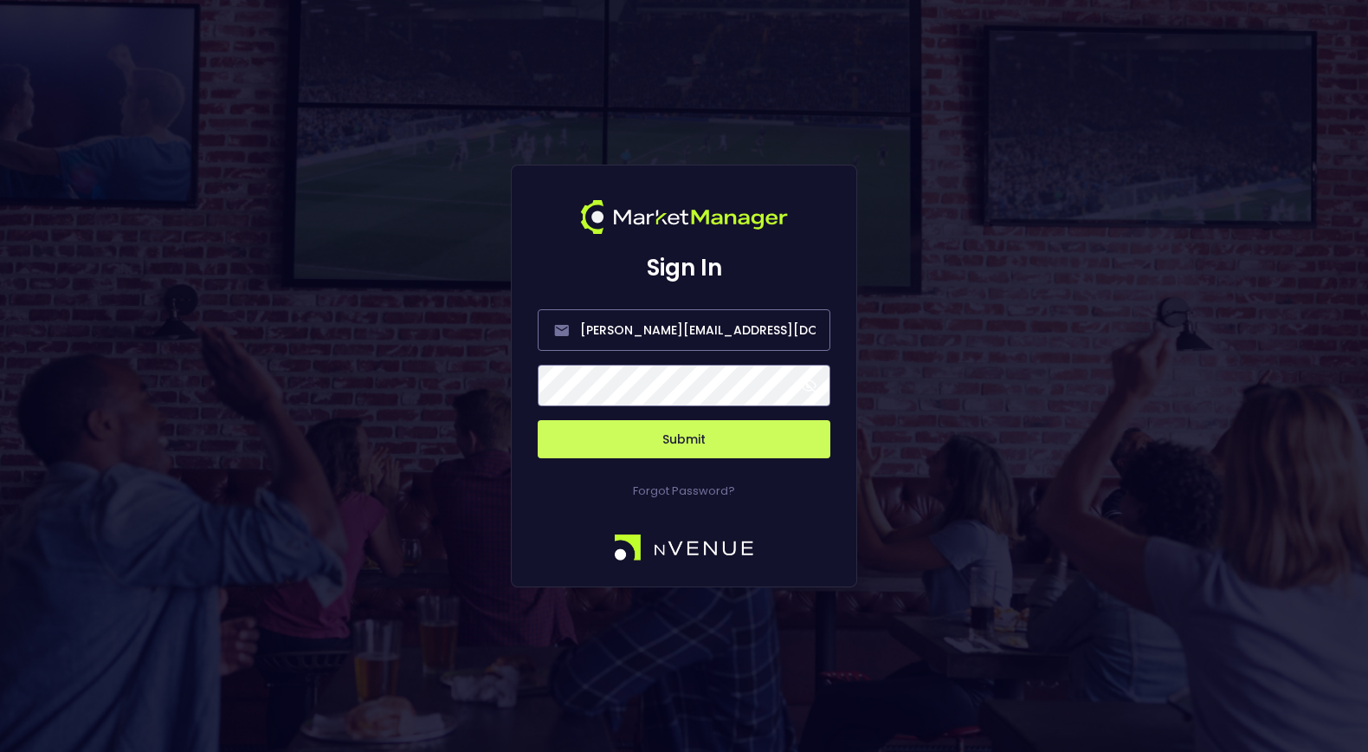
click at [610, 421] on button "Submit" at bounding box center [684, 439] width 293 height 38
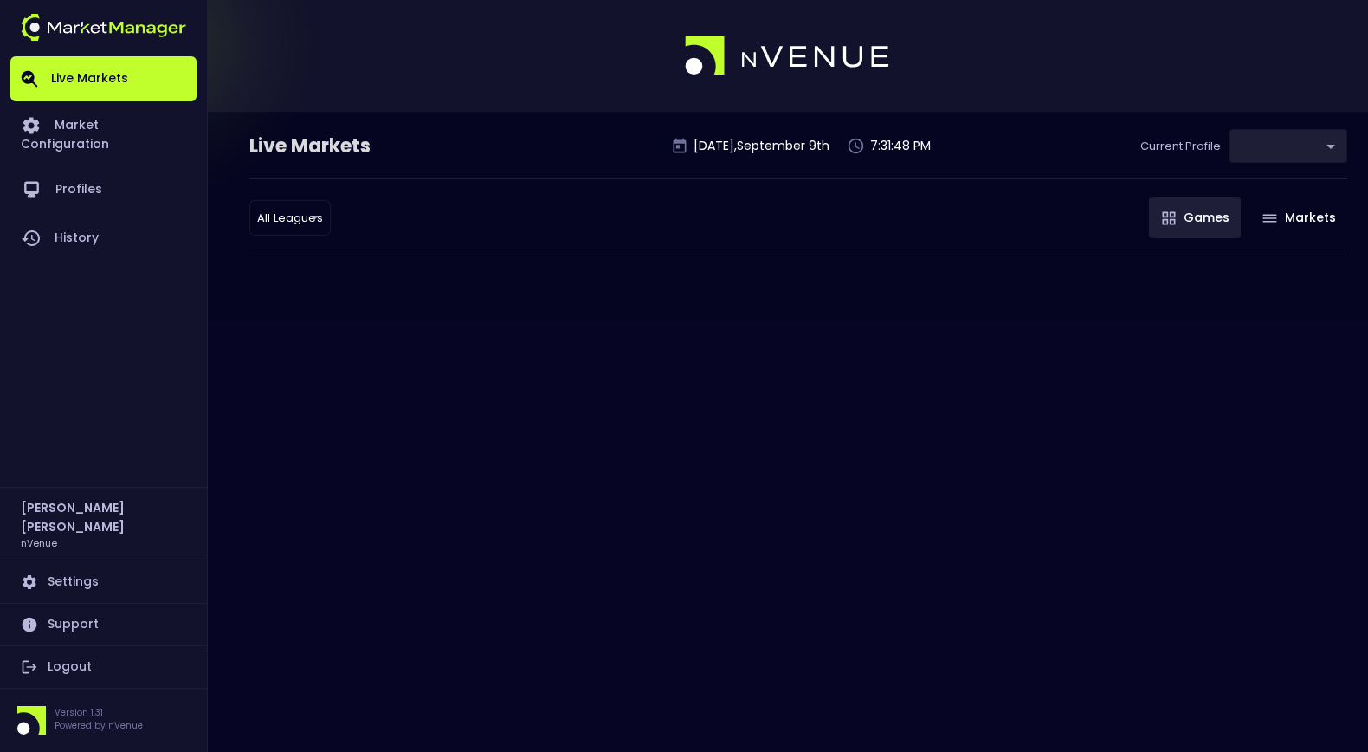
type input "0d810fa5-e353-4d9c-b11d-31f095cae871"
